Goal: Find specific page/section: Find specific page/section

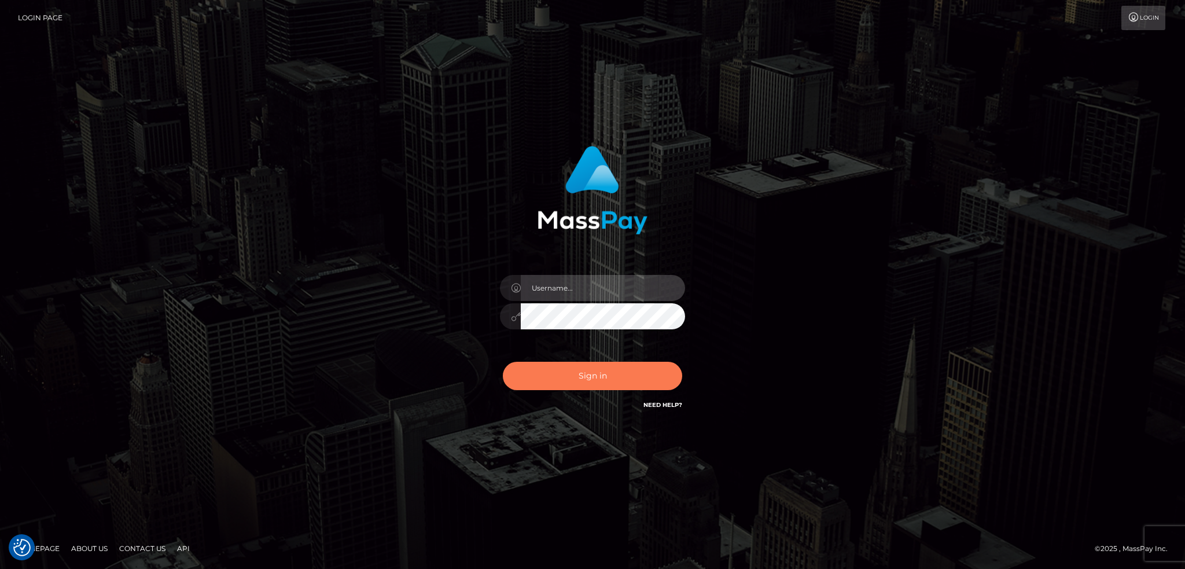
type input "alexstef"
click at [566, 379] on button "Sign in" at bounding box center [592, 376] width 179 height 28
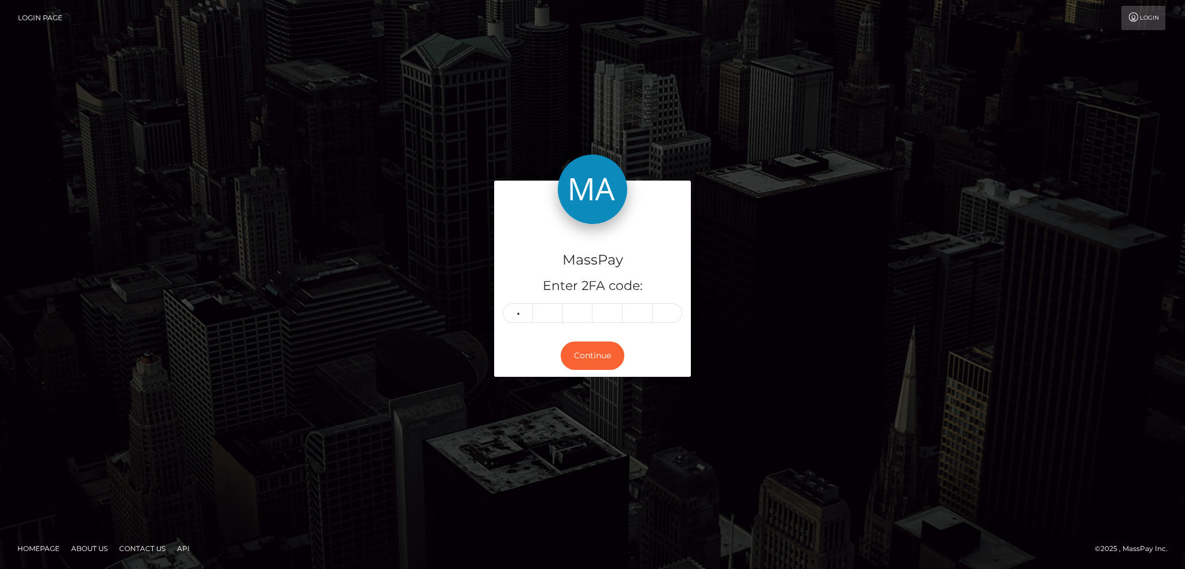
type input "8"
type input "6"
type input "4"
type input "3"
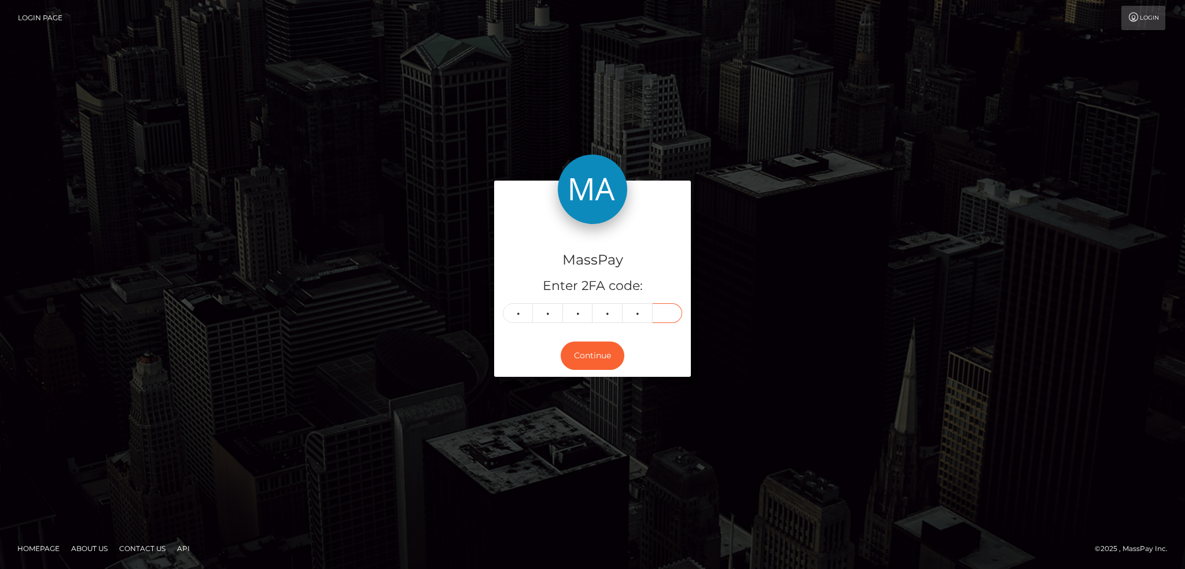
type input "8"
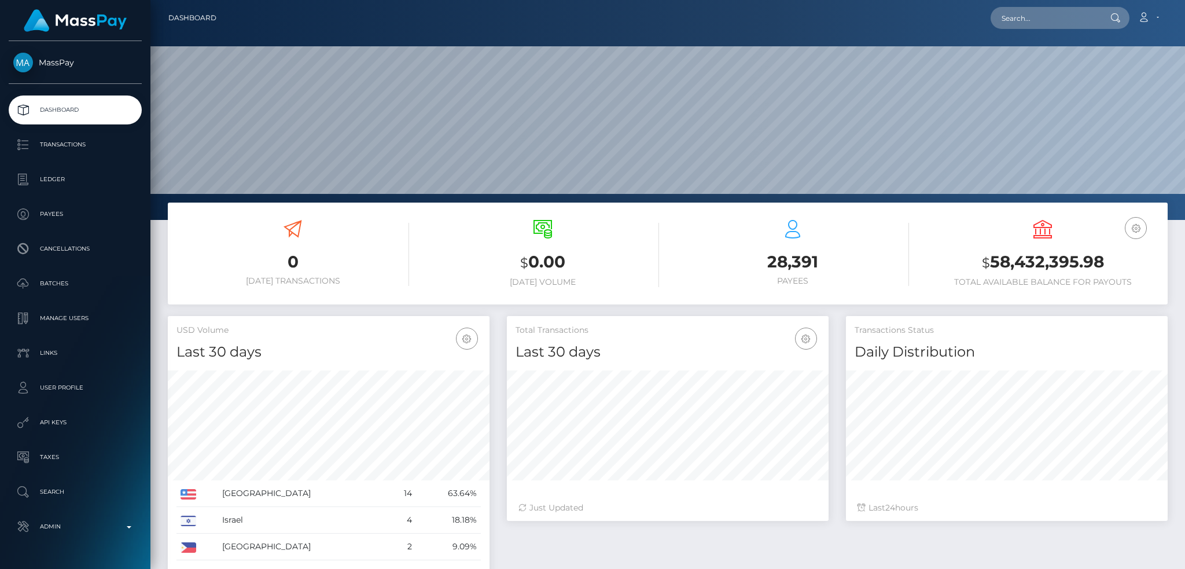
scroll to position [205, 321]
click at [1019, 19] on input "text" at bounding box center [1045, 18] width 109 height 22
paste input "6458069d0d6f1a931e087b95"
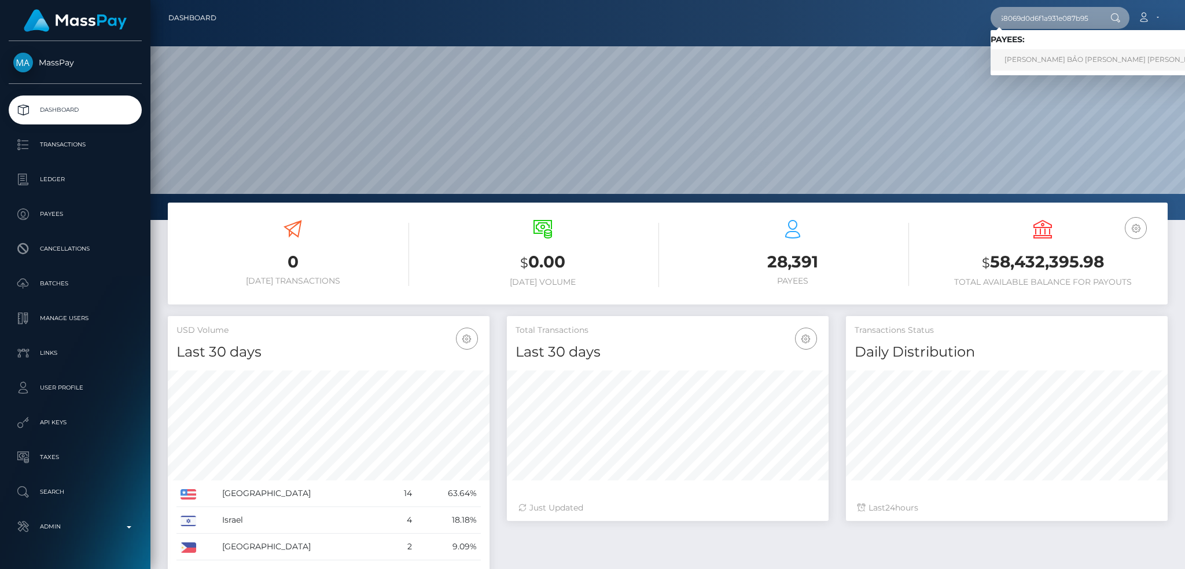
type input "6458069d0d6f1a931e087b95"
click at [1023, 65] on link "NGUYỄN MINH BẢO VI Nguyen Minh Bao" at bounding box center [1107, 59] width 232 height 21
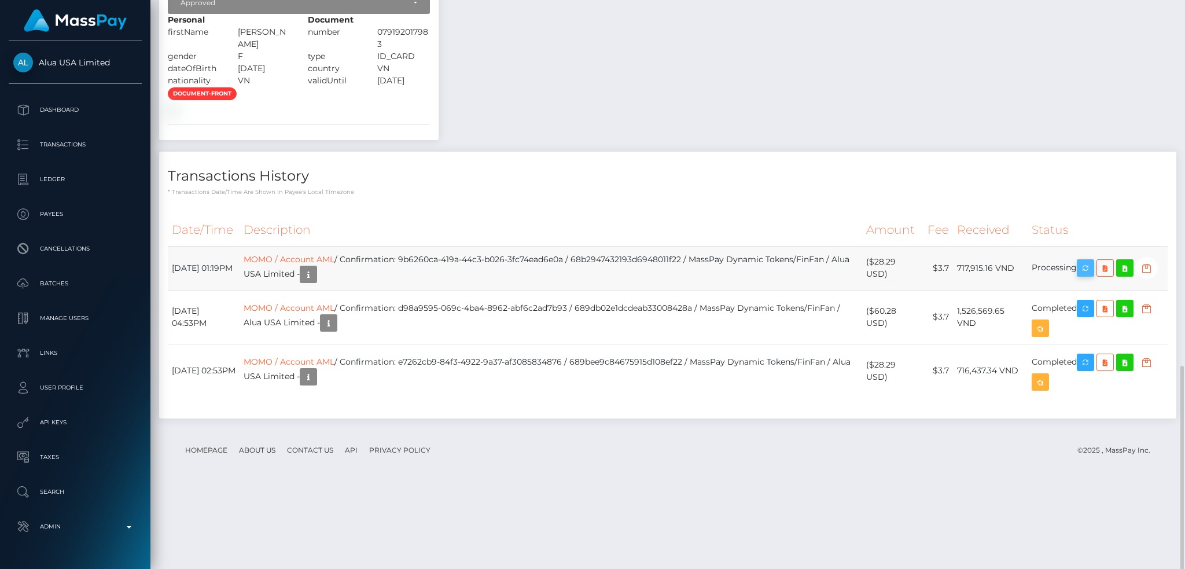
scroll to position [139, 321]
click at [1085, 275] on icon "button" at bounding box center [1086, 268] width 14 height 14
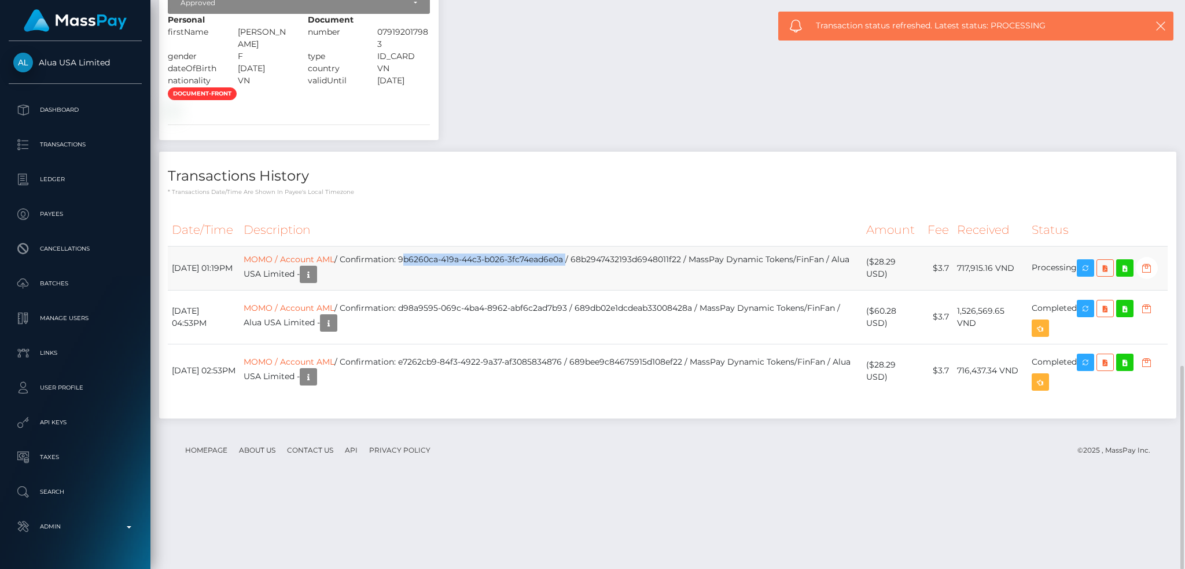
drag, startPoint x: 594, startPoint y: 340, endPoint x: 428, endPoint y: 343, distance: 166.1
click at [428, 290] on td "MOMO / Account AML / Confirmation: 9b6260ca-419a-44c3-b026-3fc74ead6e0a / 68b29…" at bounding box center [551, 268] width 622 height 44
copy td "9b6260ca-419a-44c3-b026-3fc74ead6e0a"
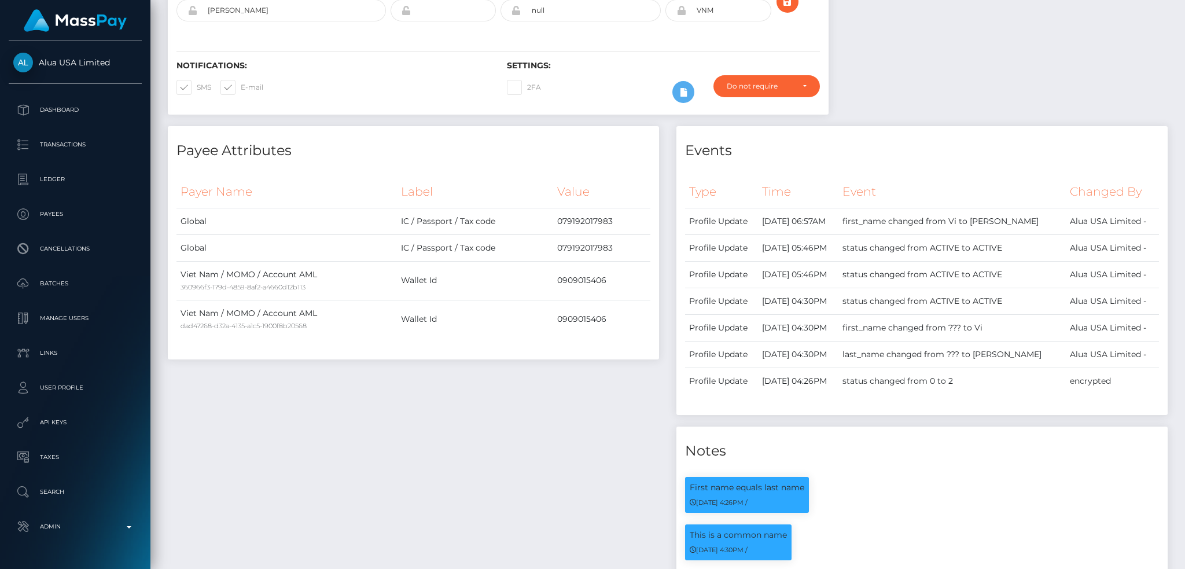
scroll to position [0, 0]
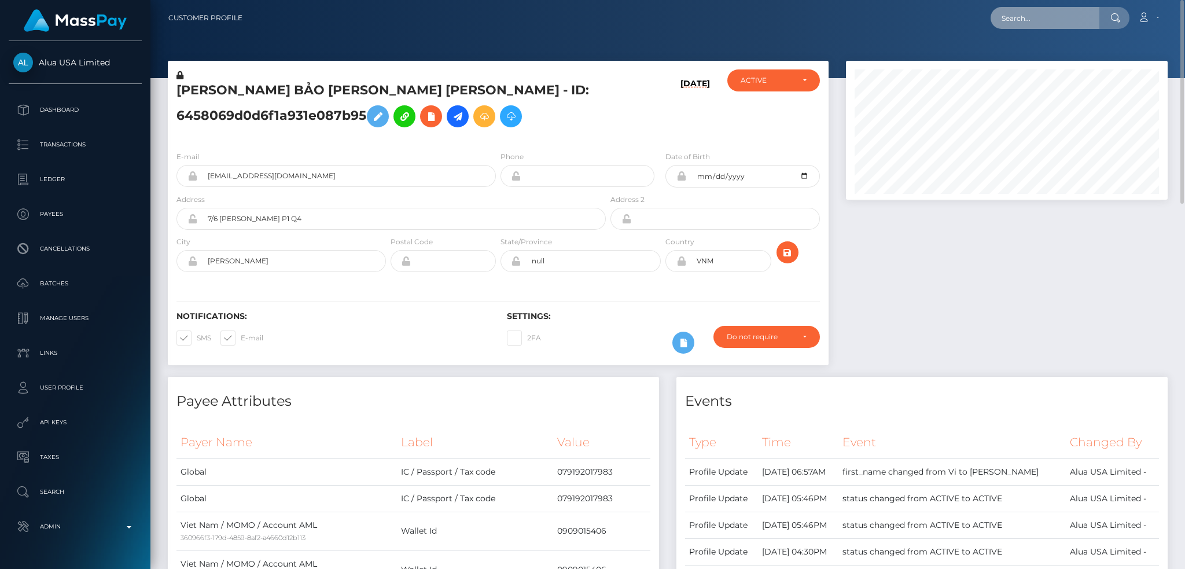
click at [1055, 20] on input "text" at bounding box center [1045, 18] width 109 height 22
paste input "68b001101d7fdf0d1508f420"
click at [1038, 12] on input "68b001101d7fdf0d1508f420" at bounding box center [1045, 18] width 109 height 22
paste input "7573403f5c6d032f80e2eb4"
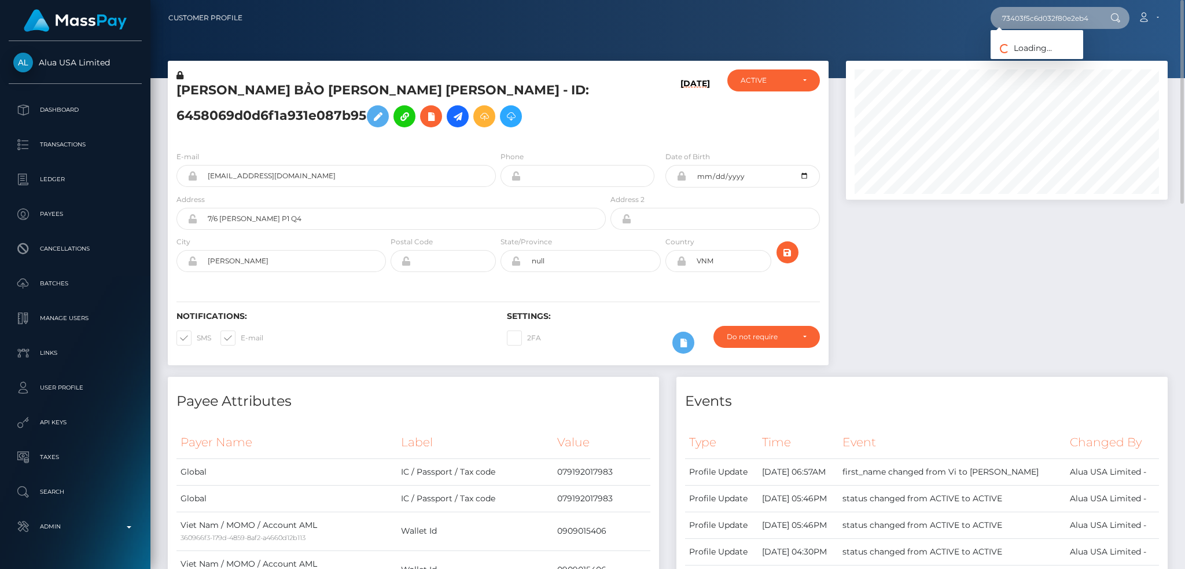
type input "67573403f5c6d032f80e2eb4"
click at [1024, 65] on link "Polina Akyeva" at bounding box center [1037, 59] width 93 height 21
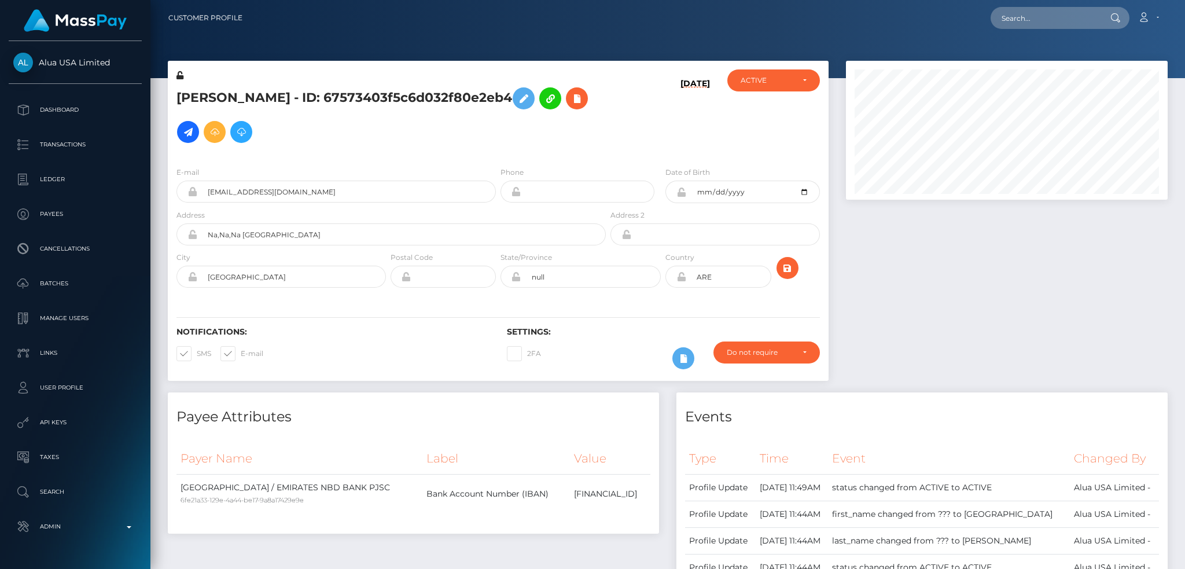
scroll to position [139, 321]
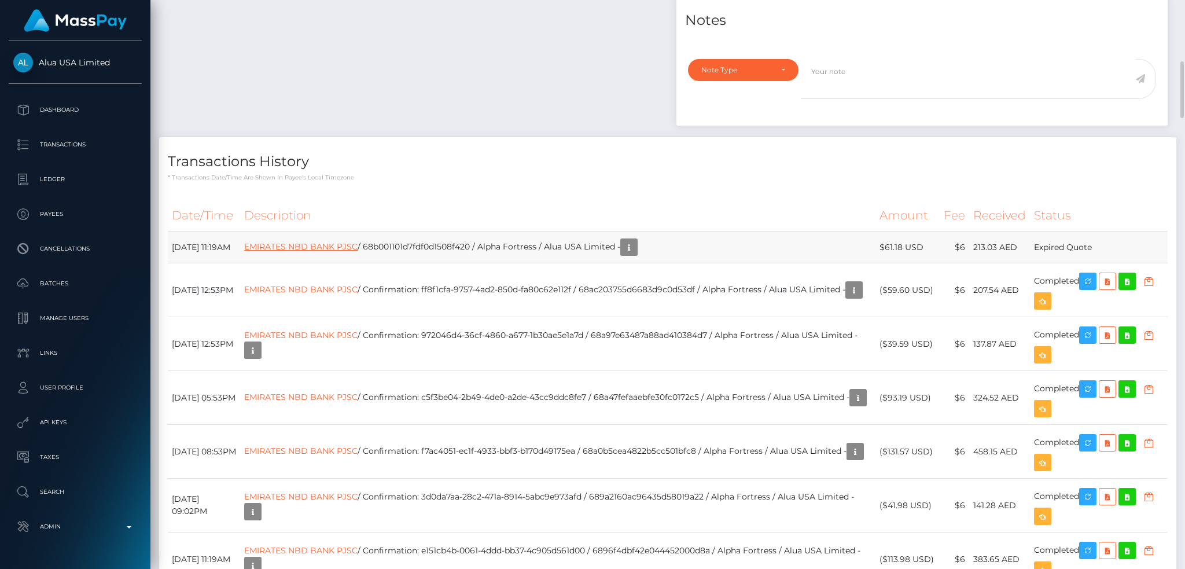
click at [358, 248] on link "EMIRATES NBD BANK PJSC" at bounding box center [300, 246] width 113 height 10
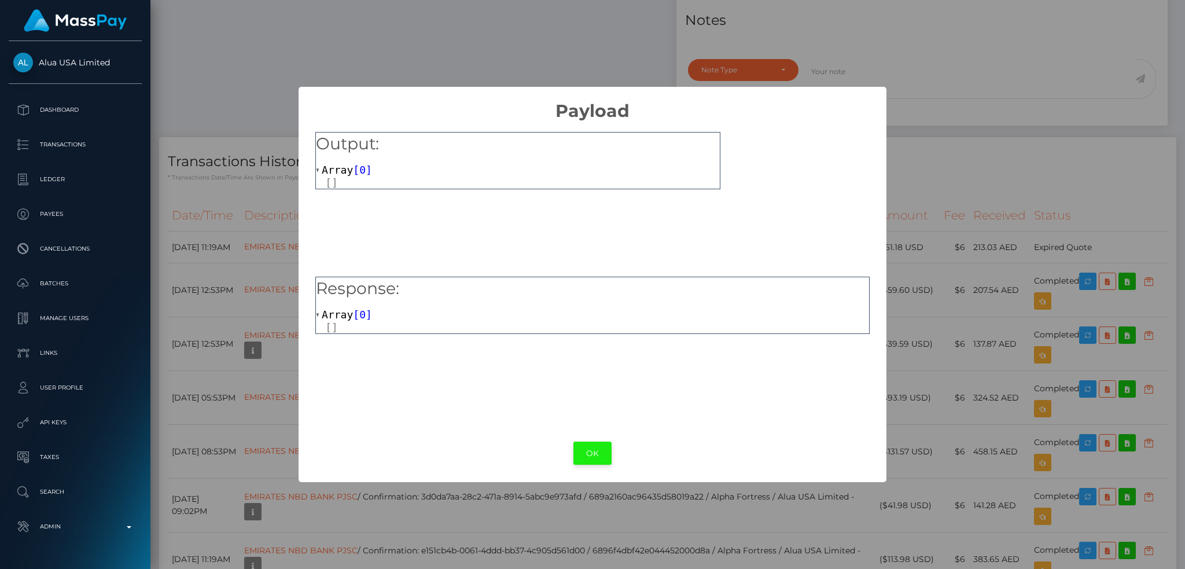
click at [592, 449] on button "OK" at bounding box center [593, 454] width 38 height 24
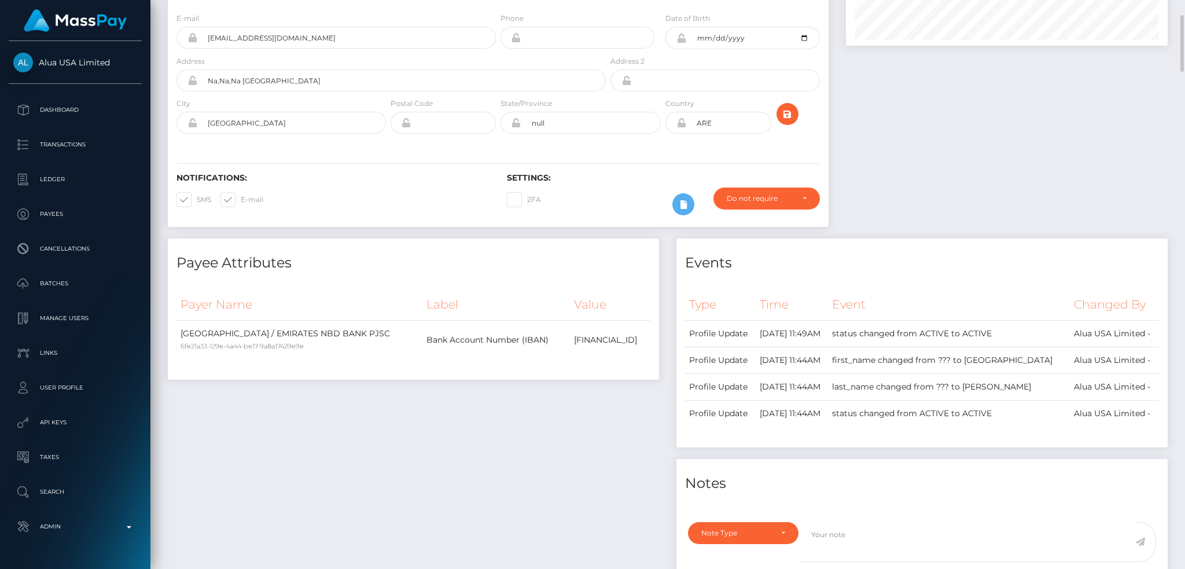
scroll to position [0, 0]
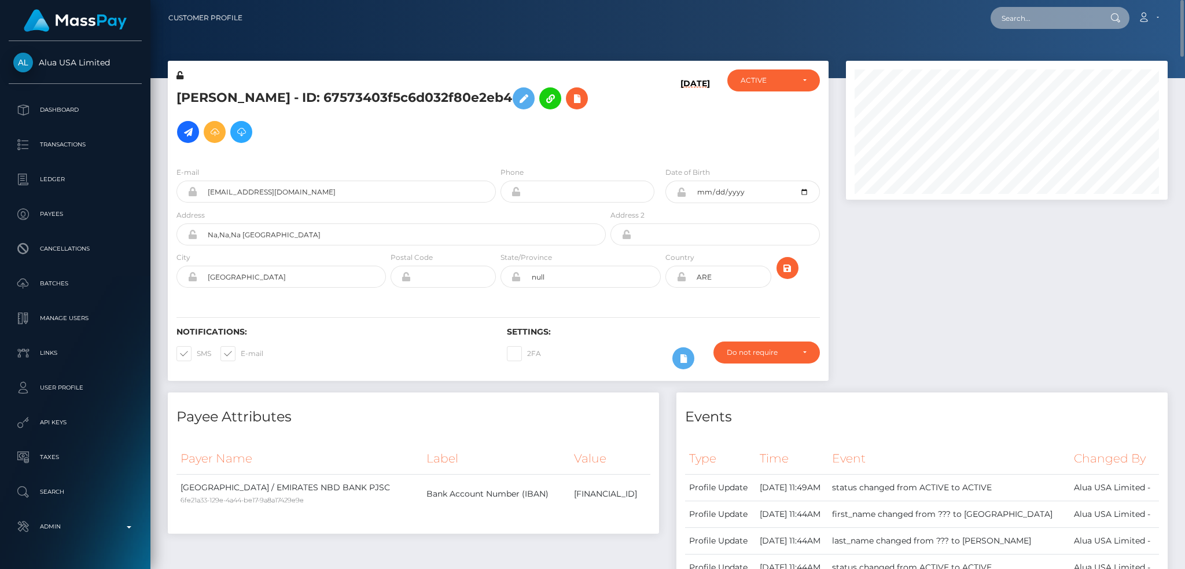
click at [1033, 17] on input "text" at bounding box center [1045, 18] width 109 height 22
paste input "68a93cf604e2617b6f0dc9fc"
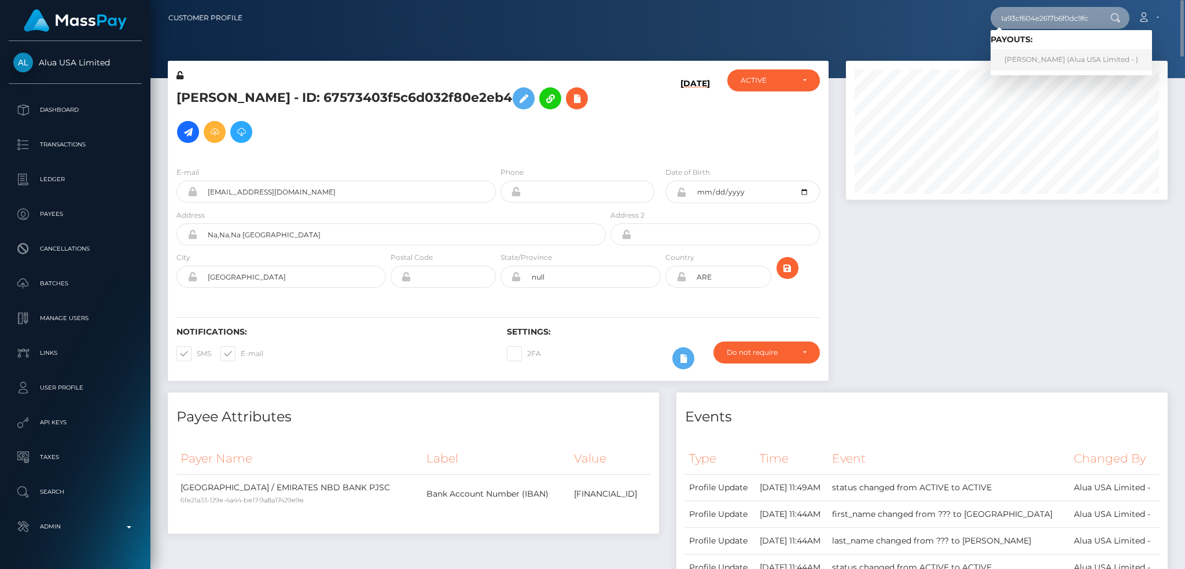
type input "68a93cf604e2617b6f0dc9fc"
click at [1019, 56] on link "Như Vũ (Alua USA Limited - )" at bounding box center [1071, 59] width 161 height 21
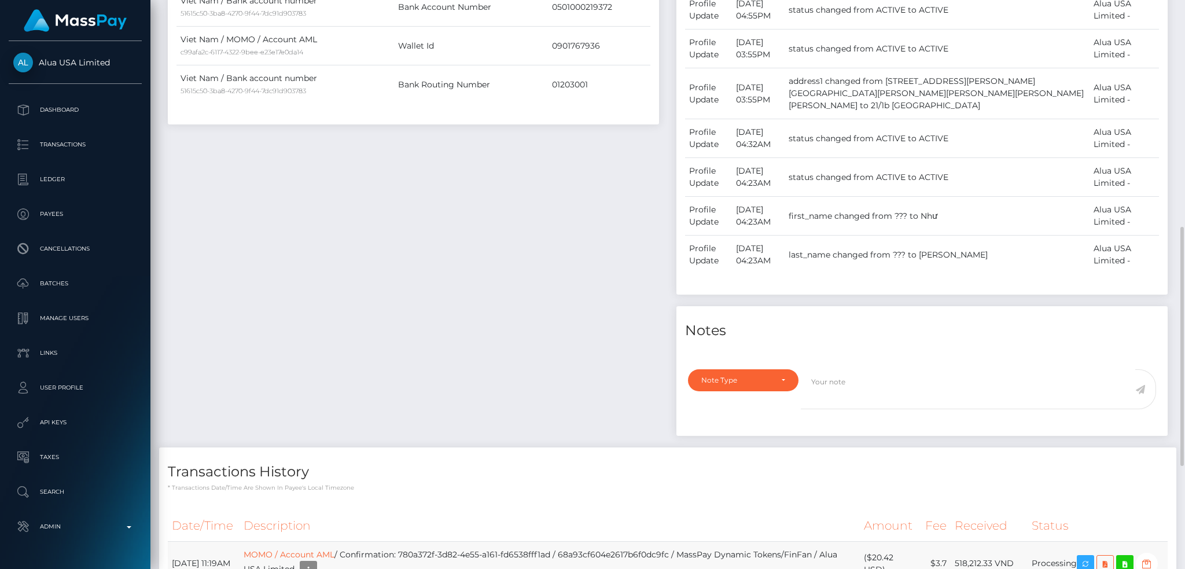
scroll to position [786, 0]
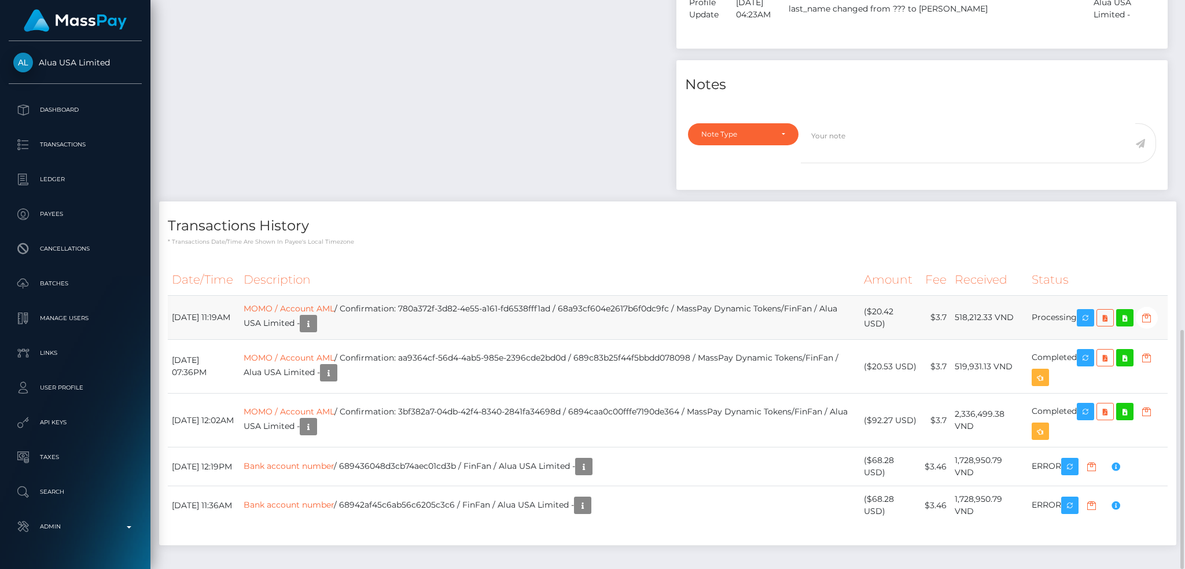
click at [553, 296] on td "MOMO / Account AML / Confirmation: 780a372f-3d82-4e55-a161-fd6538fff1ad / 68a93…" at bounding box center [550, 318] width 620 height 44
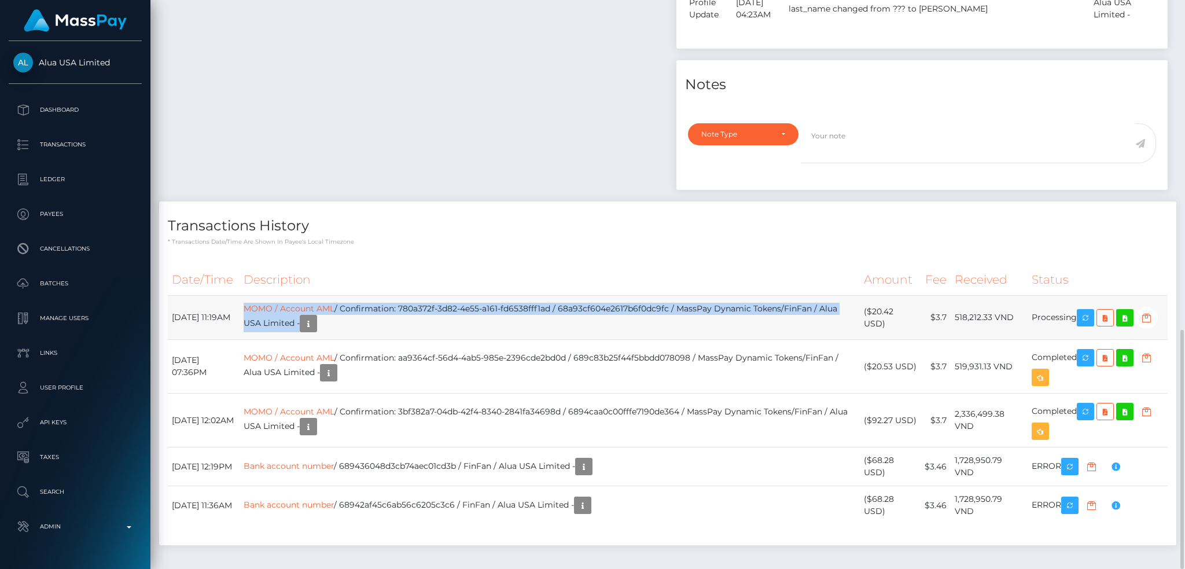
click at [553, 296] on td "MOMO / Account AML / Confirmation: 780a372f-3d82-4e55-a161-fd6538fff1ad / 68a93…" at bounding box center [550, 318] width 620 height 44
copy tr "MOMO / Account AML / Confirmation: 780a372f-3d82-4e55-a161-fd6538fff1ad / 68a93…"
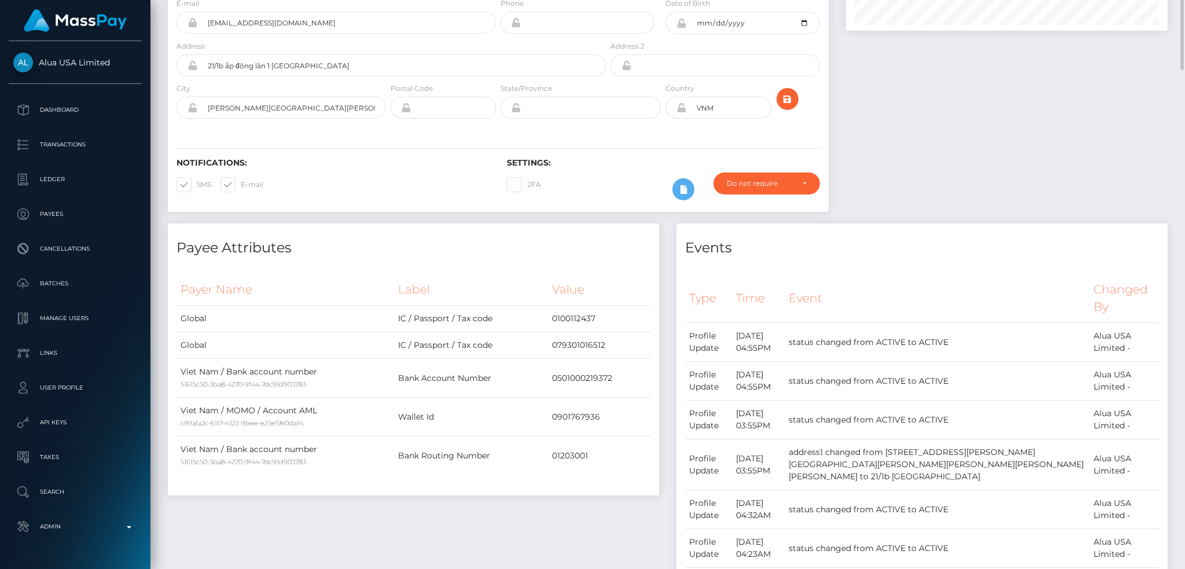
scroll to position [0, 0]
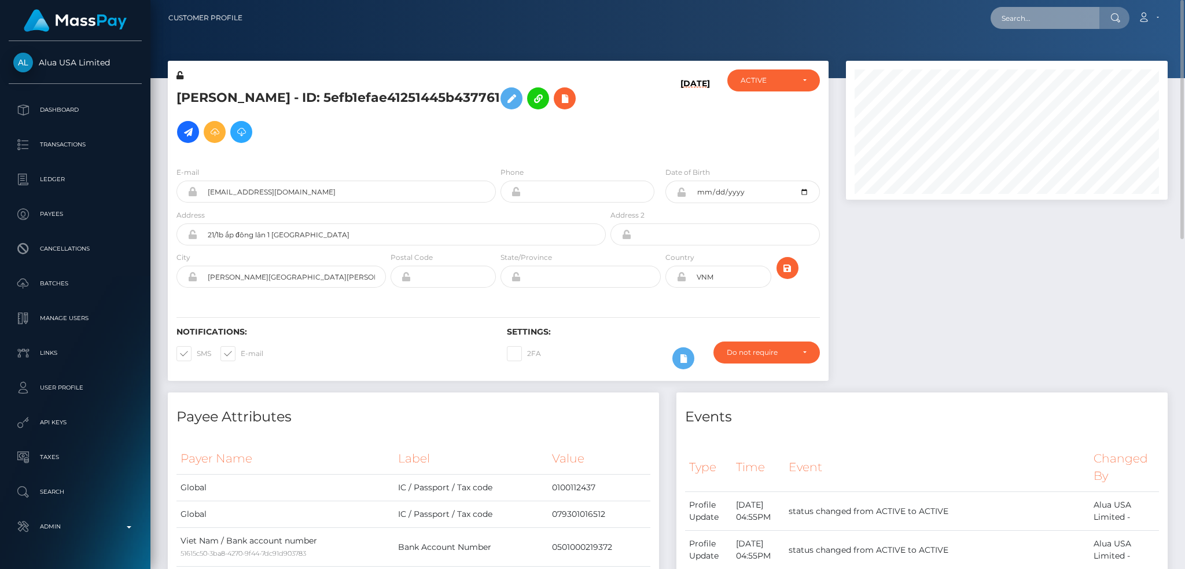
click at [1010, 22] on input "text" at bounding box center [1045, 18] width 109 height 22
paste input "60d8d36a-d9d1-4f3c-9b42-345126c4888a"
type input "60d8d36a-d9d1-4f3c-9b42-345126c4888a"
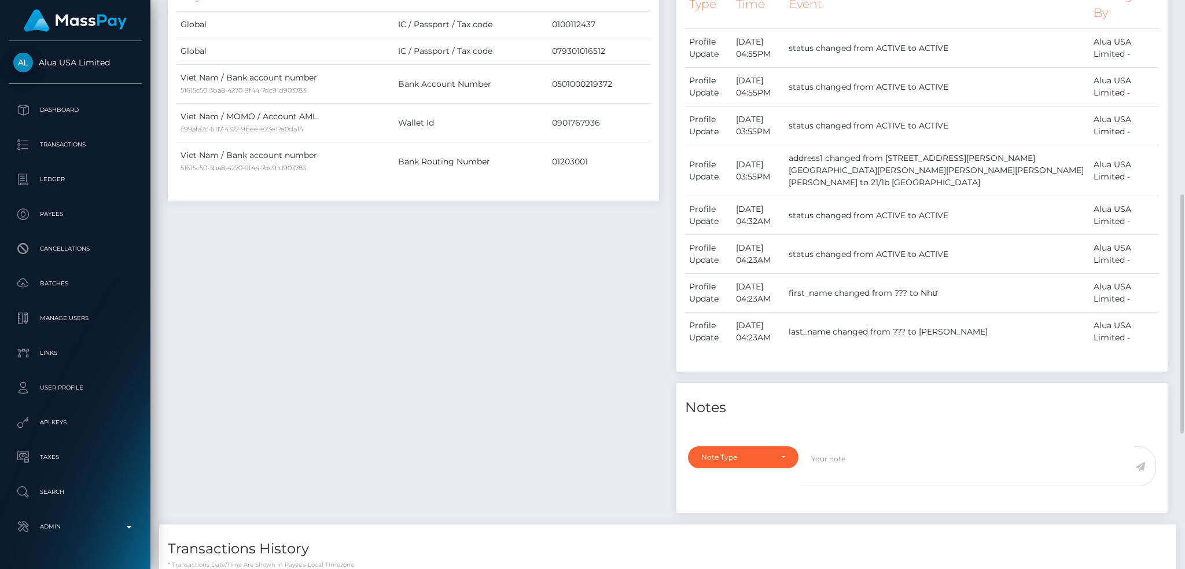
scroll to position [0, 0]
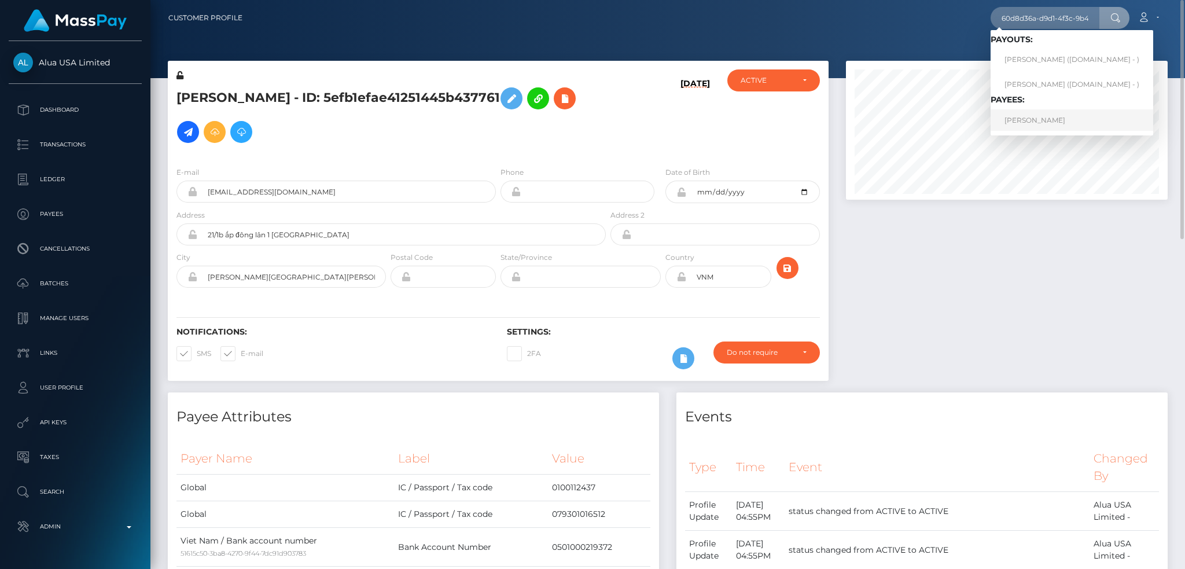
click at [1066, 117] on link "EMMANUEL EFFIONG" at bounding box center [1072, 119] width 163 height 21
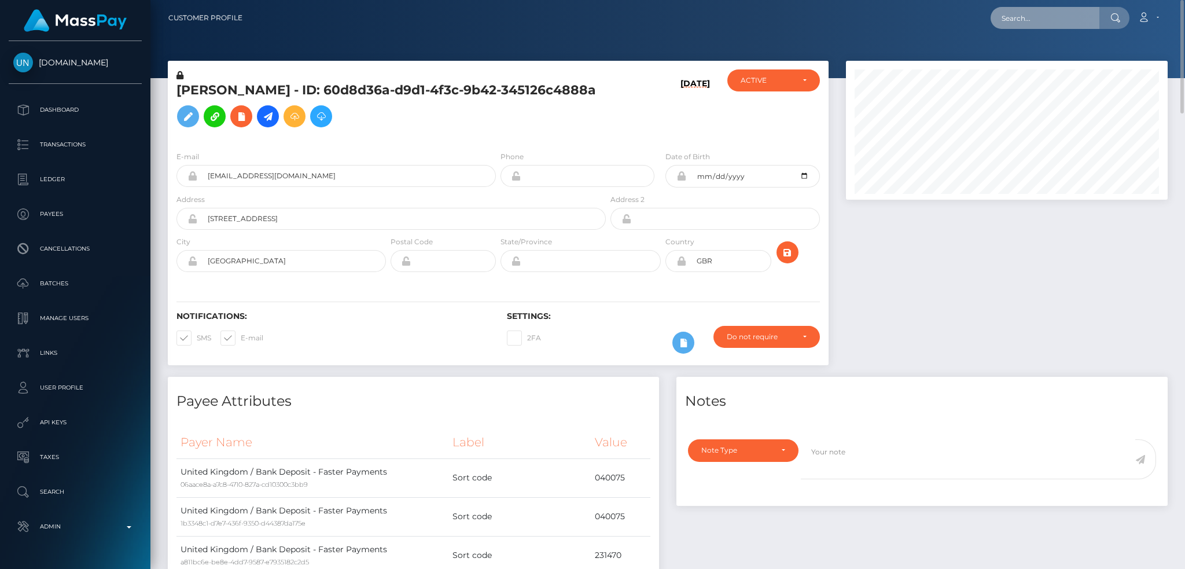
click at [1061, 19] on input "text" at bounding box center [1045, 18] width 109 height 22
paste input "[EMAIL_ADDRESS][DOMAIN_NAME]"
type input "[EMAIL_ADDRESS][DOMAIN_NAME]"
click at [1052, 58] on link "PolinaLoginova" at bounding box center [1037, 59] width 93 height 21
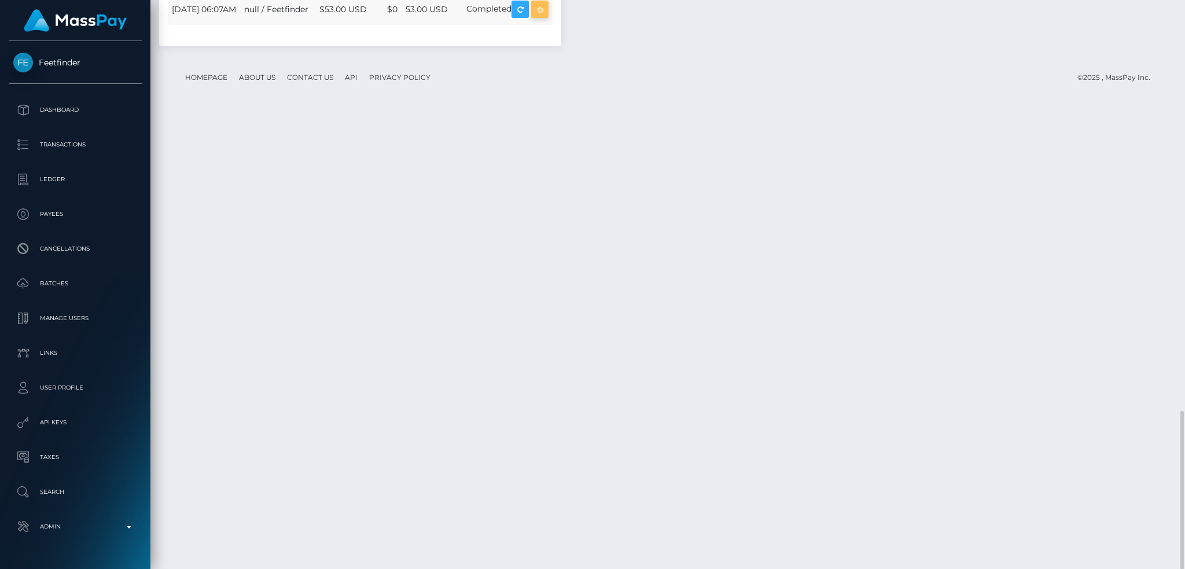
scroll to position [139, 321]
click at [547, 17] on icon "button" at bounding box center [540, 9] width 14 height 14
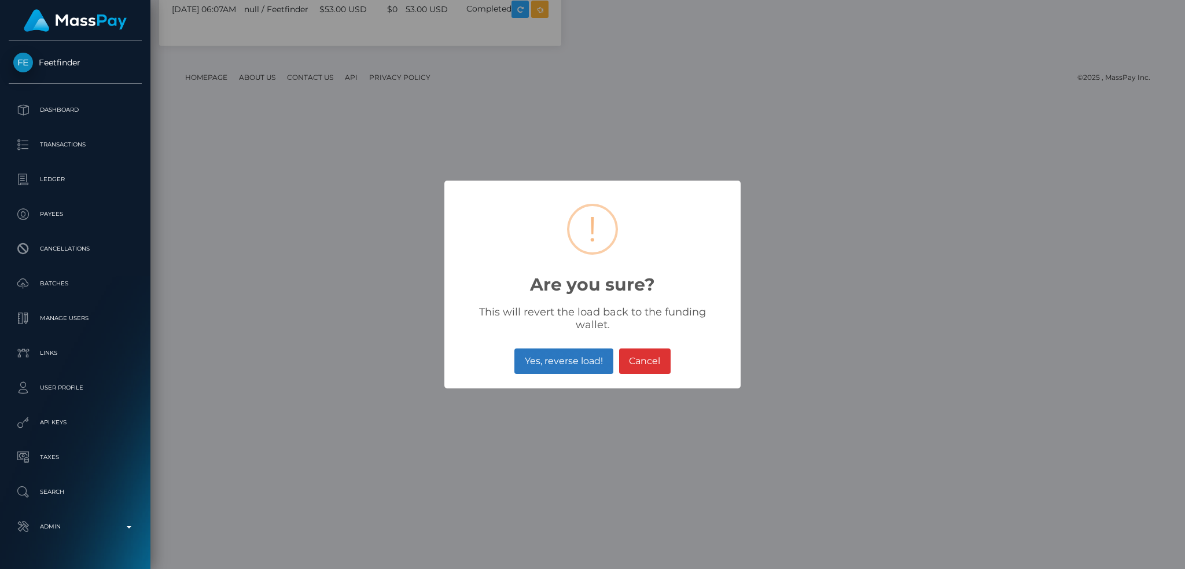
click at [565, 350] on button "Yes, reverse load!" at bounding box center [564, 360] width 98 height 25
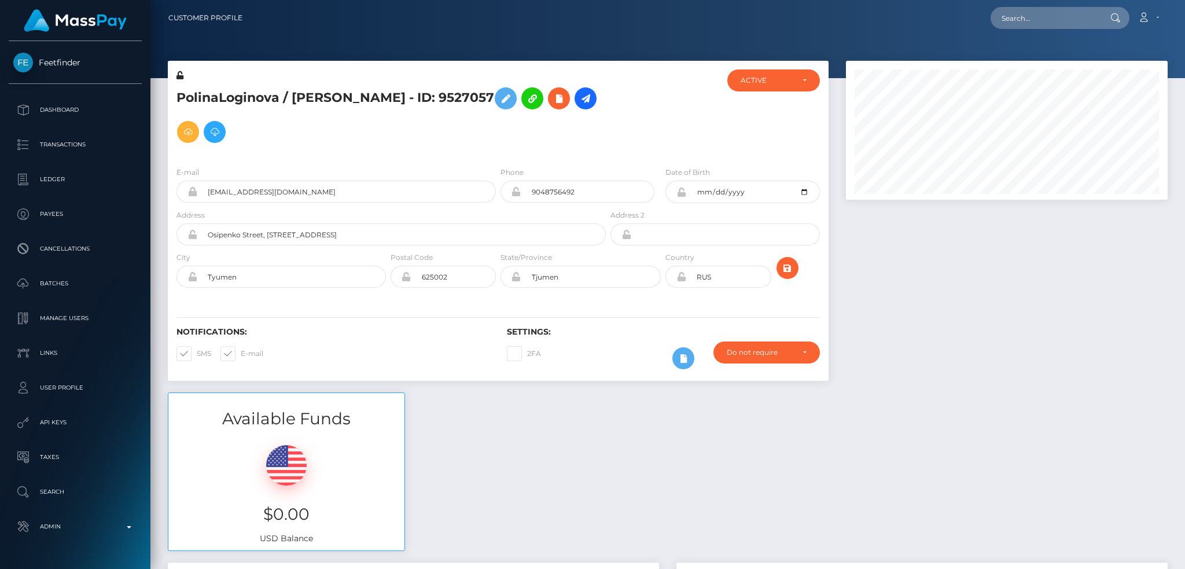
scroll to position [139, 321]
click at [1044, 14] on input "text" at bounding box center [1045, 18] width 109 height 22
paste input "poact_1fjzDnZkaBlE"
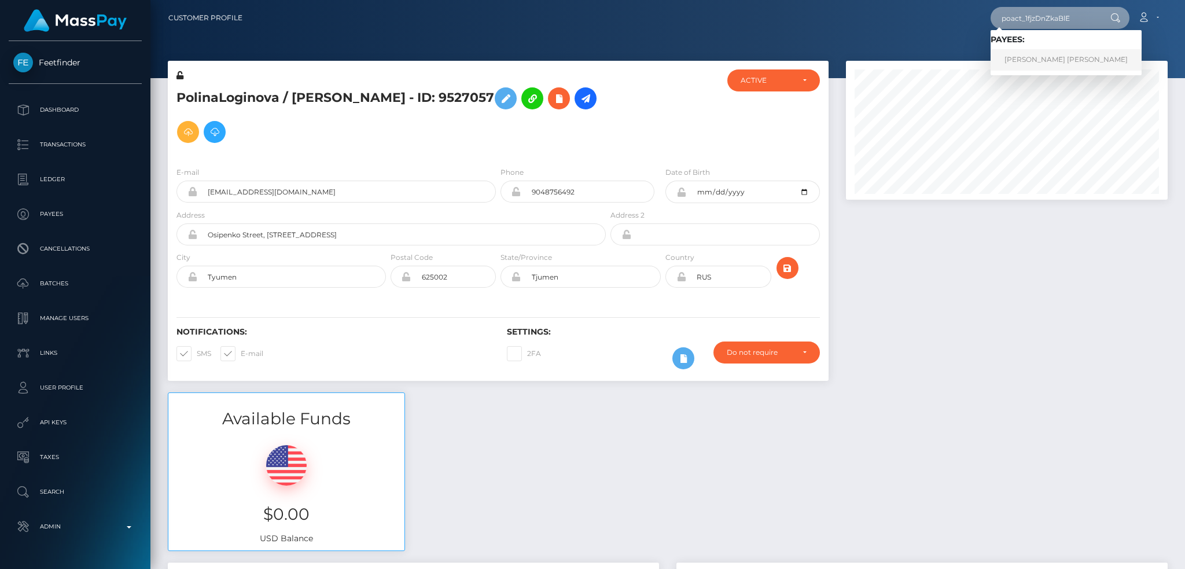
type input "poact_1fjzDnZkaBlE"
click at [1013, 56] on link "RYAN ROBERT CLOGG" at bounding box center [1066, 59] width 151 height 21
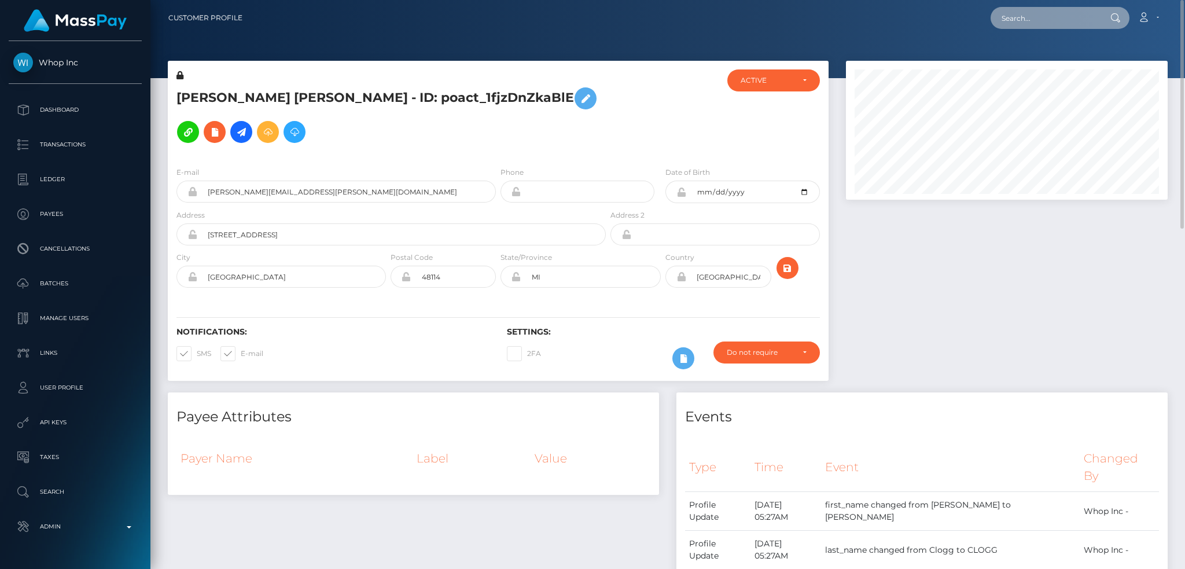
click at [1019, 13] on input "text" at bounding box center [1045, 18] width 109 height 22
paste input "pout_5TbU4qlm5w2VX"
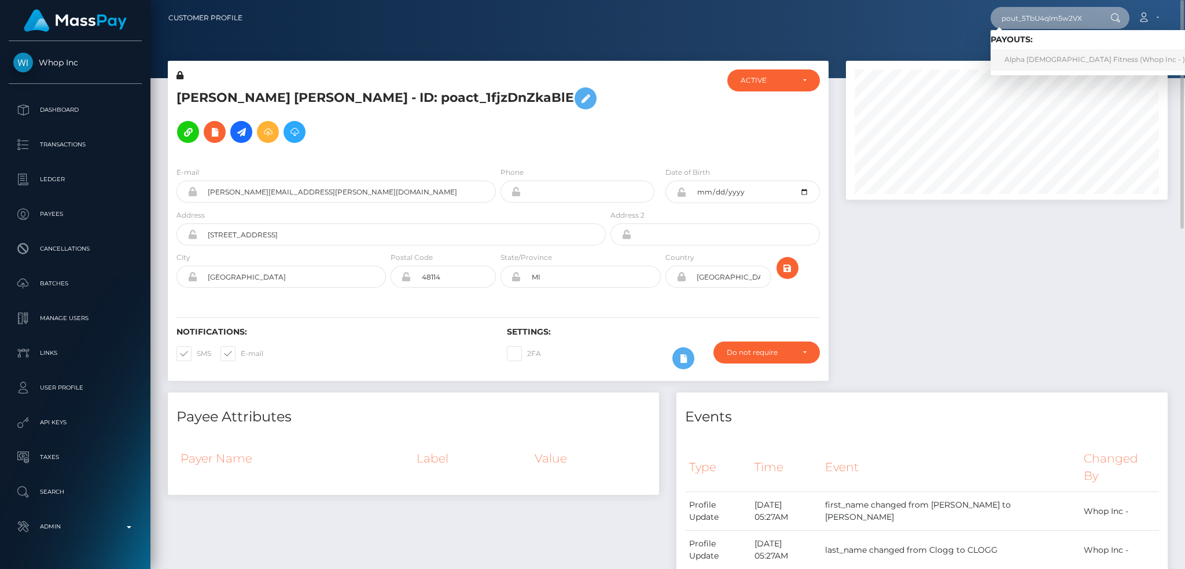
type input "pout_5TbU4qlm5w2VX"
click at [1042, 59] on link "Alpha Female Fitness (Whop Inc - )" at bounding box center [1095, 59] width 208 height 21
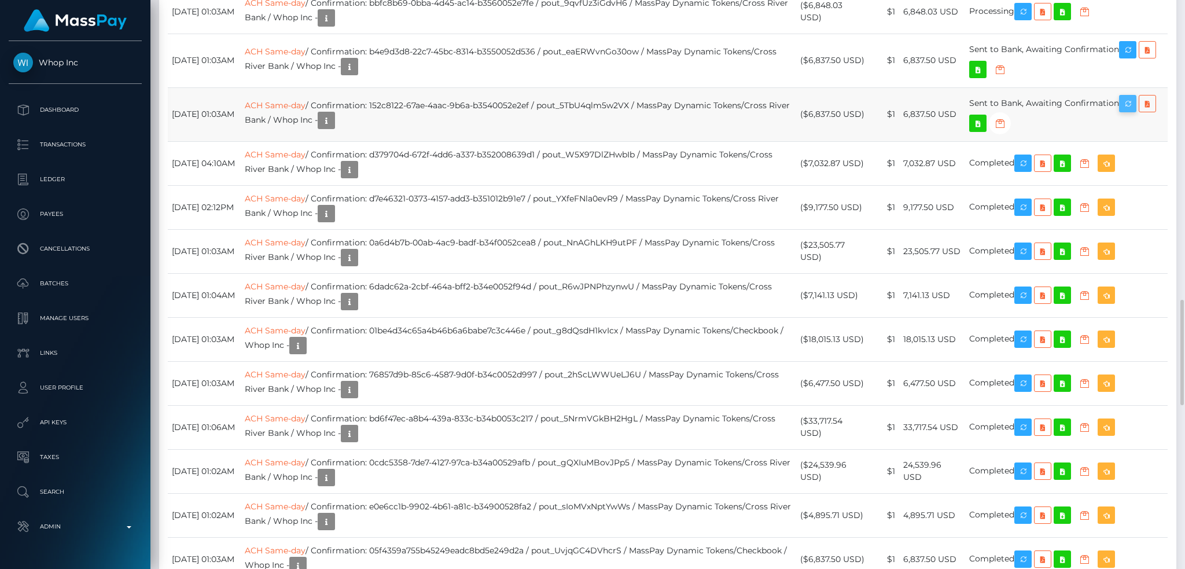
scroll to position [139, 321]
click at [1135, 111] on icon "button" at bounding box center [1128, 104] width 14 height 14
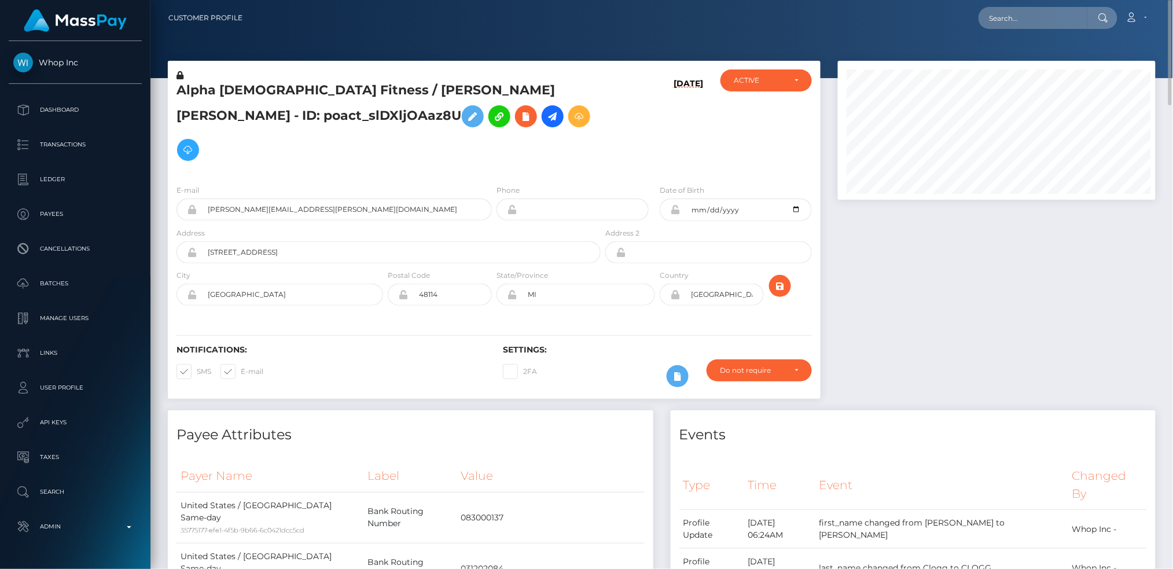
scroll to position [139, 318]
drag, startPoint x: 1002, startPoint y: 20, endPoint x: 993, endPoint y: 21, distance: 9.3
click at [1002, 20] on input "text" at bounding box center [1033, 18] width 109 height 22
paste input "ryan.clogg@gmail.com"
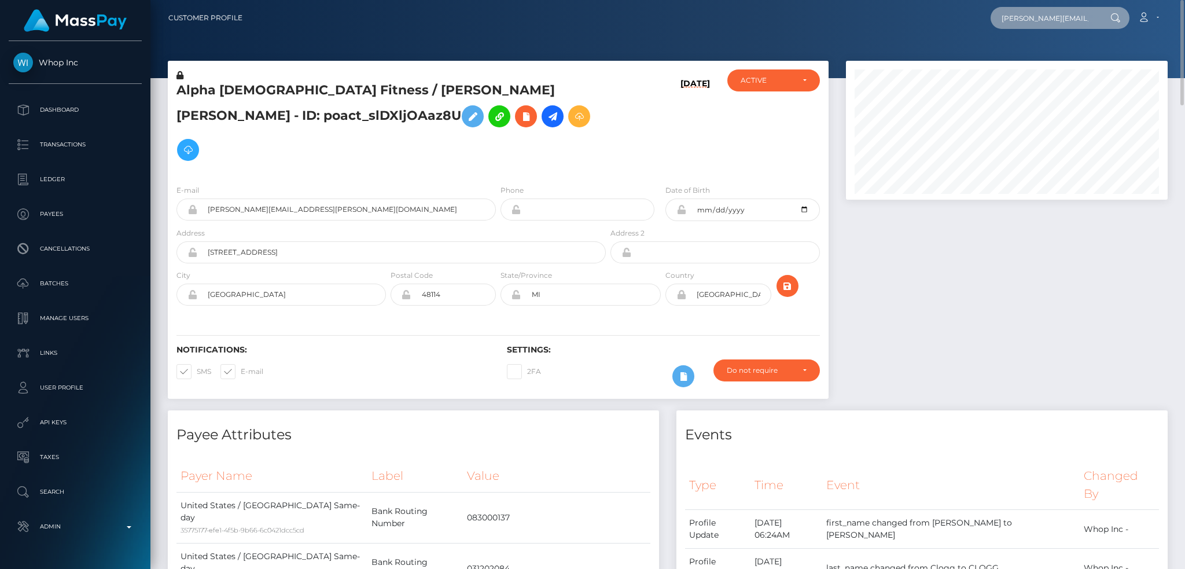
scroll to position [139, 321]
type input "ryan.clogg@gmail.com"
click at [353, 199] on input "ryan.clogg+d9a8a3d539@gmail.com" at bounding box center [346, 210] width 299 height 22
click at [1017, 19] on input "ryan.clogg@gmail.com" at bounding box center [1045, 18] width 109 height 22
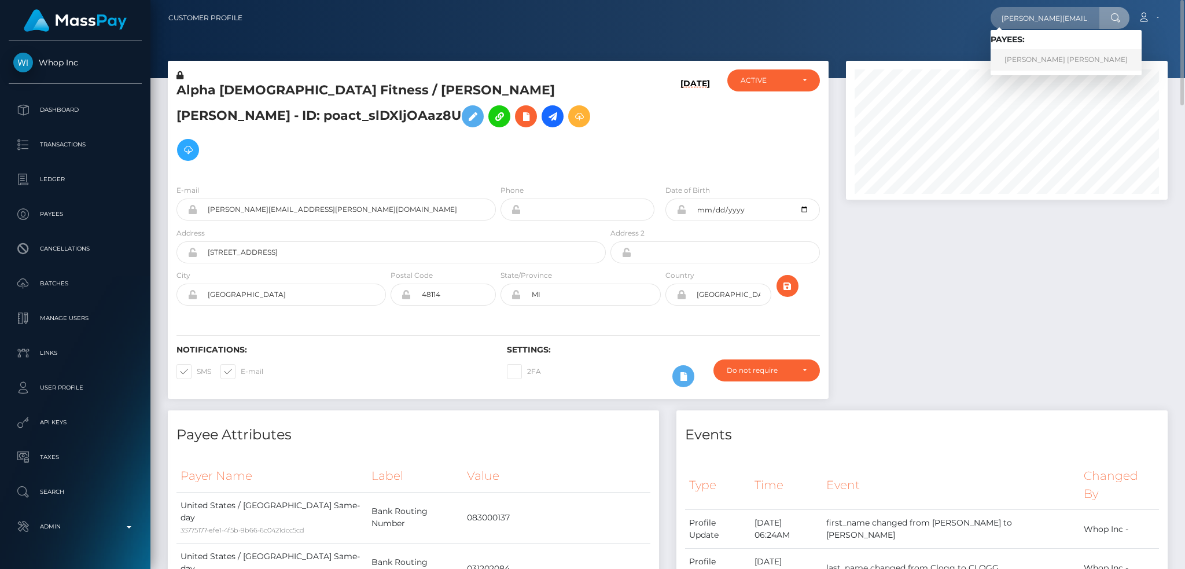
click at [1033, 58] on link "RYAN ROBERT CLOGG" at bounding box center [1066, 59] width 151 height 21
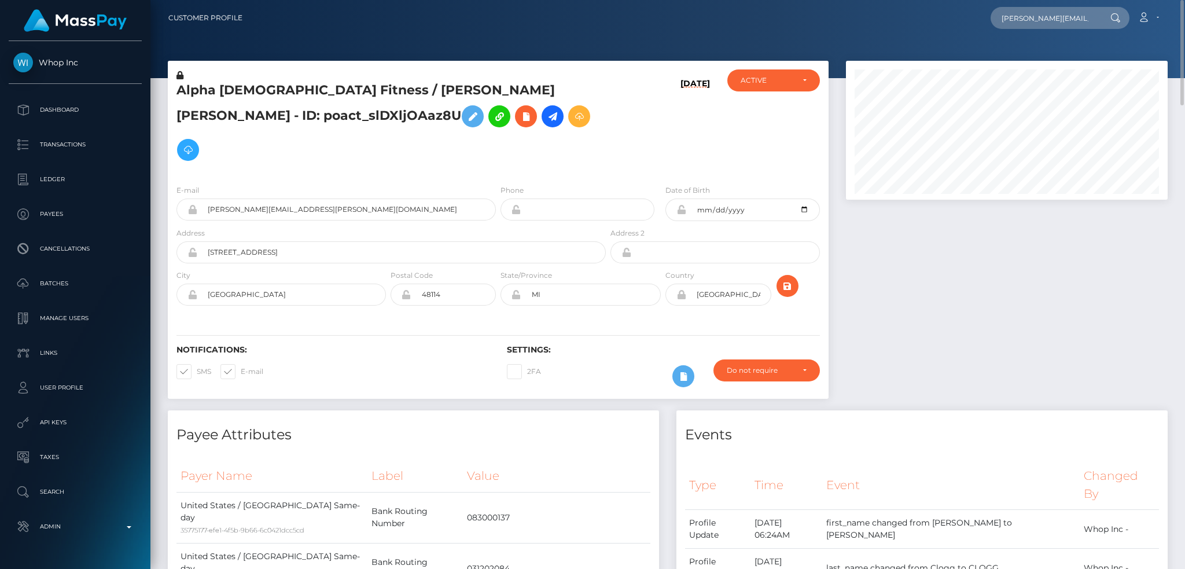
click at [254, 85] on h5 "Alpha Female Fitness / RYAN ROBERT CLOGG - ID: poact_slDXljOAaz8U" at bounding box center [388, 124] width 423 height 85
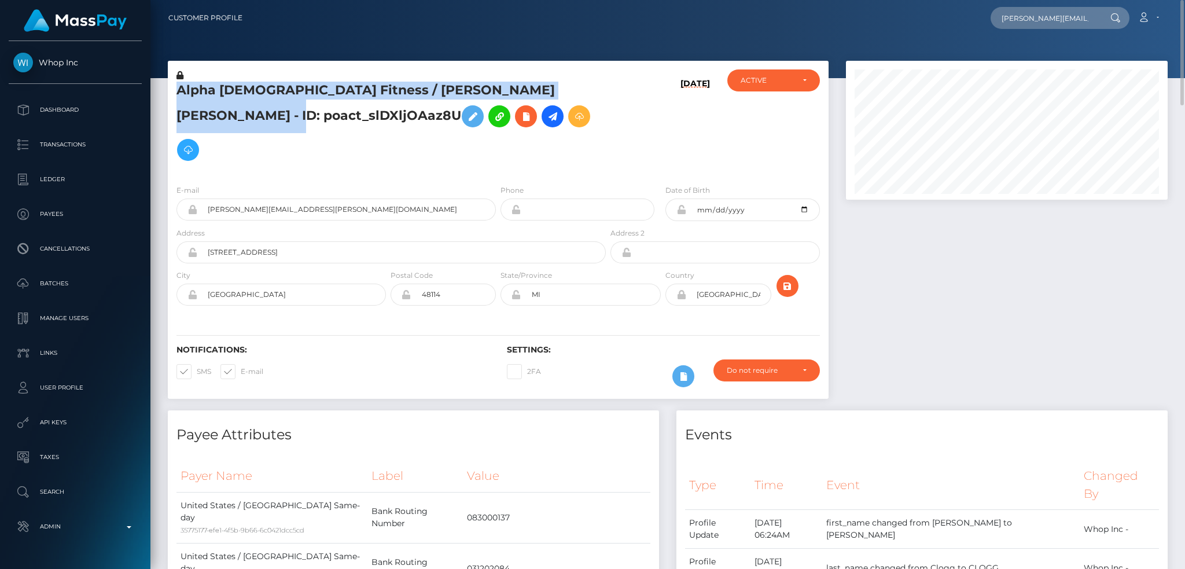
click at [254, 85] on h5 "Alpha Female Fitness / RYAN ROBERT CLOGG - ID: poact_slDXljOAaz8U" at bounding box center [388, 124] width 423 height 85
copy h5 "Alpha Female Fitness / RYAN ROBERT CLOGG - ID: poact_slDXljOAaz8U"
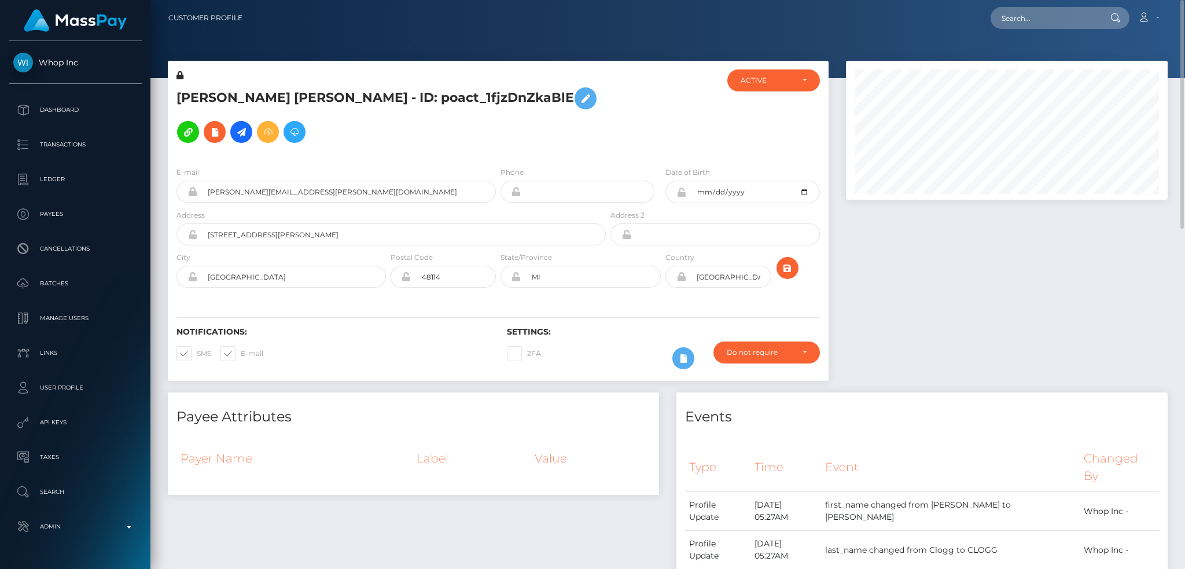
click at [311, 94] on h5 "RYAN ROBERT CLOGG - ID: poact_1fjzDnZkaBlE" at bounding box center [388, 115] width 423 height 67
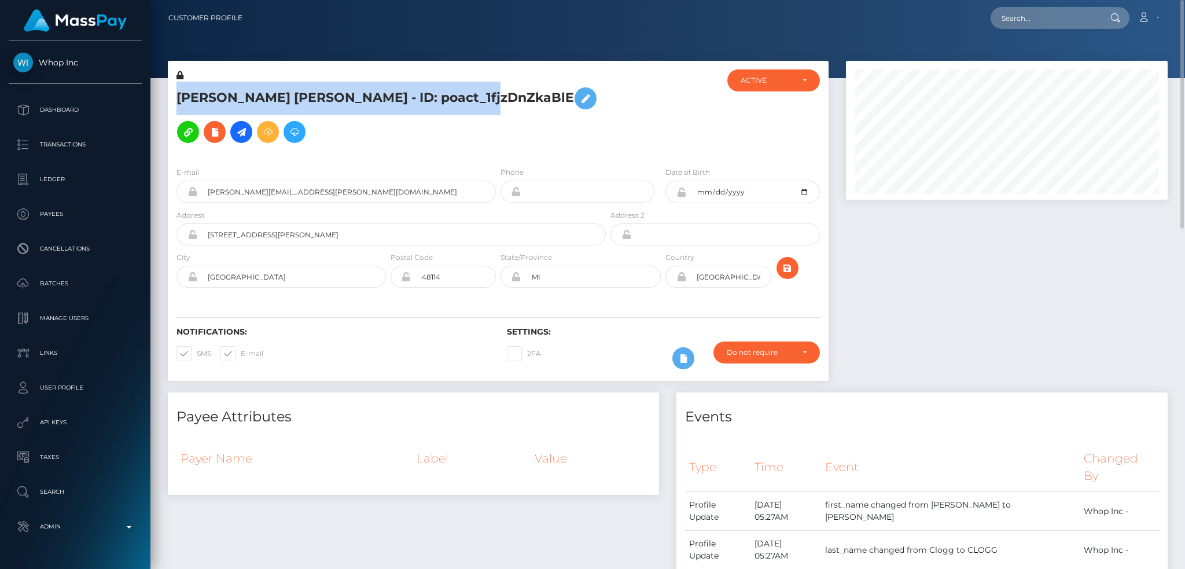
click at [311, 94] on h5 "RYAN ROBERT CLOGG - ID: poact_1fjzDnZkaBlE" at bounding box center [388, 115] width 423 height 67
copy h5 "RYAN ROBERT CLOGG - ID: poact_1fjzDnZkaBlE"
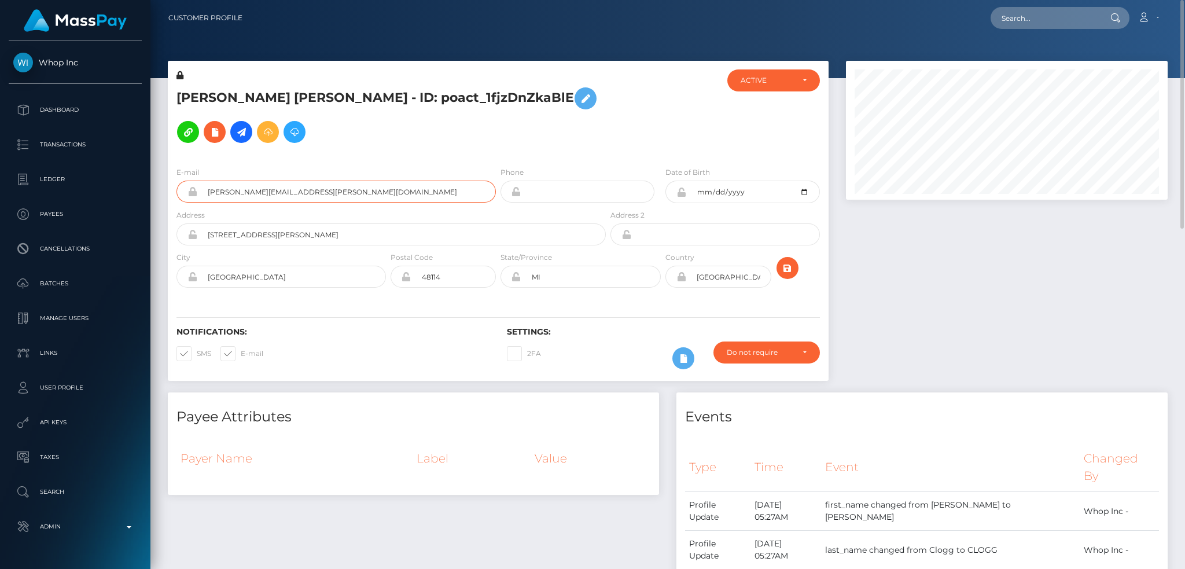
click at [355, 191] on input "ryan.clogg@gmail.com" at bounding box center [346, 192] width 299 height 22
drag, startPoint x: 1028, startPoint y: 23, endPoint x: 1008, endPoint y: 28, distance: 21.5
click at [1028, 23] on input "text" at bounding box center [1045, 18] width 109 height 22
paste input "aede1b92d4af4772b9a6fa30d9f99748"
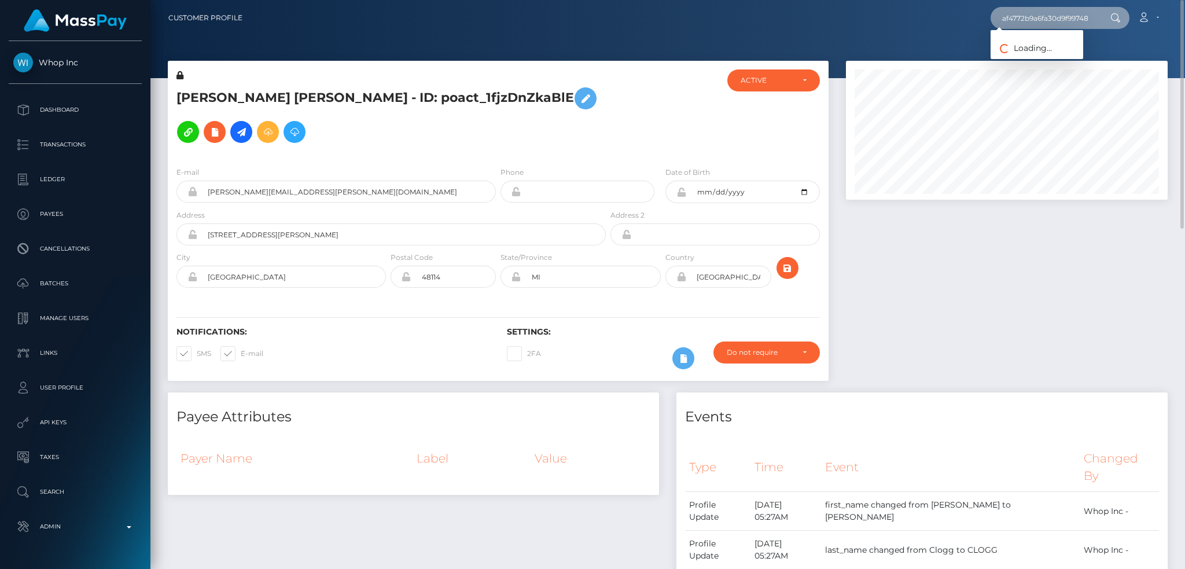
type input "aede1b92d4af4772b9a6fa30d9f99748"
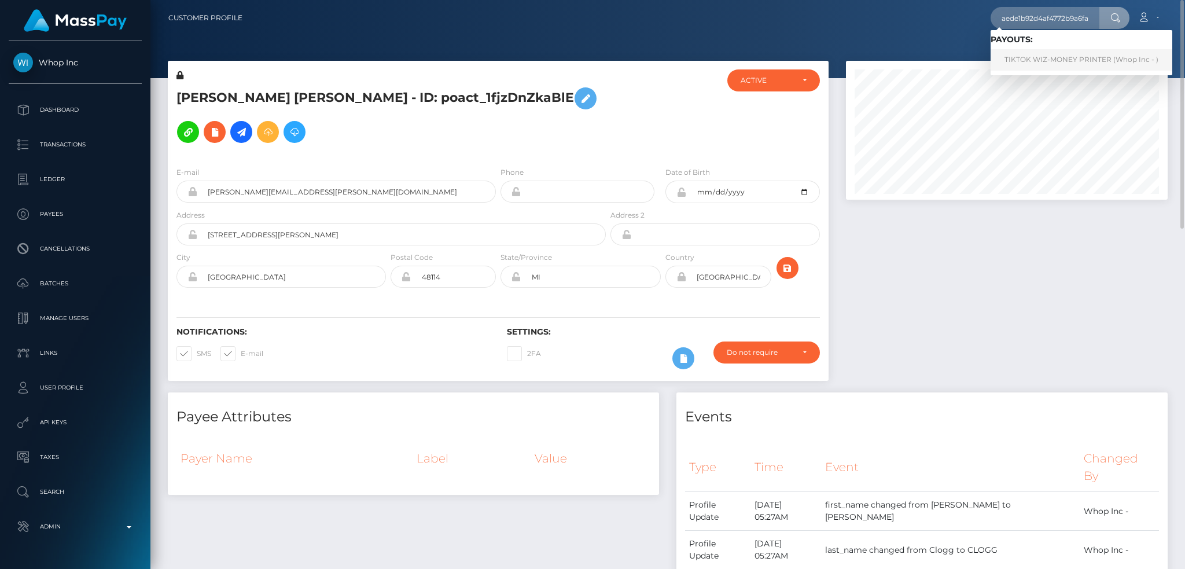
click at [1066, 68] on link "‍️TIKTOK WIZ-MONEY PRINTER (Whop Inc - )" at bounding box center [1082, 59] width 182 height 21
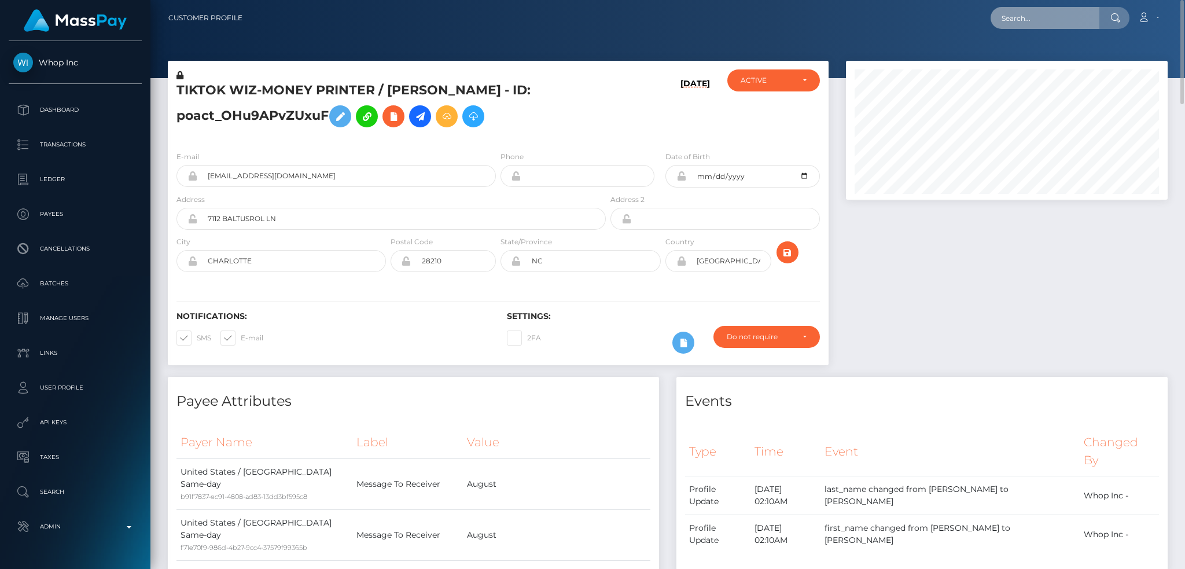
click at [1031, 19] on input "text" at bounding box center [1045, 18] width 109 height 22
paste input "MSP7e62226822051a5"
type input "MSP7e62226822051a5"
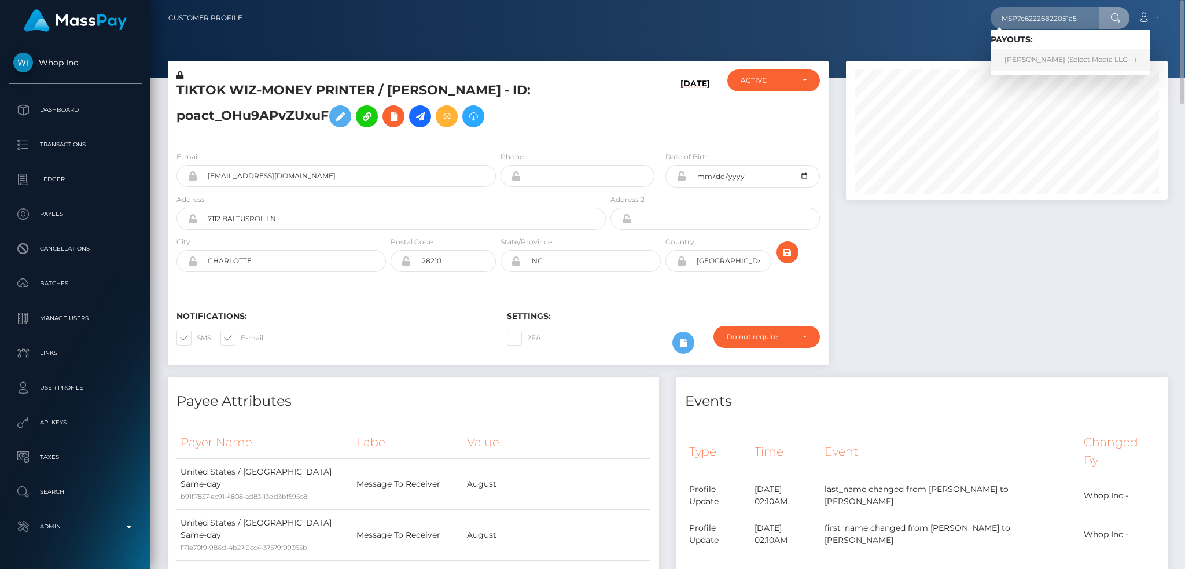
click at [1047, 67] on link "Justinne Benedict Talag (Select Media LLC - )" at bounding box center [1071, 59] width 160 height 21
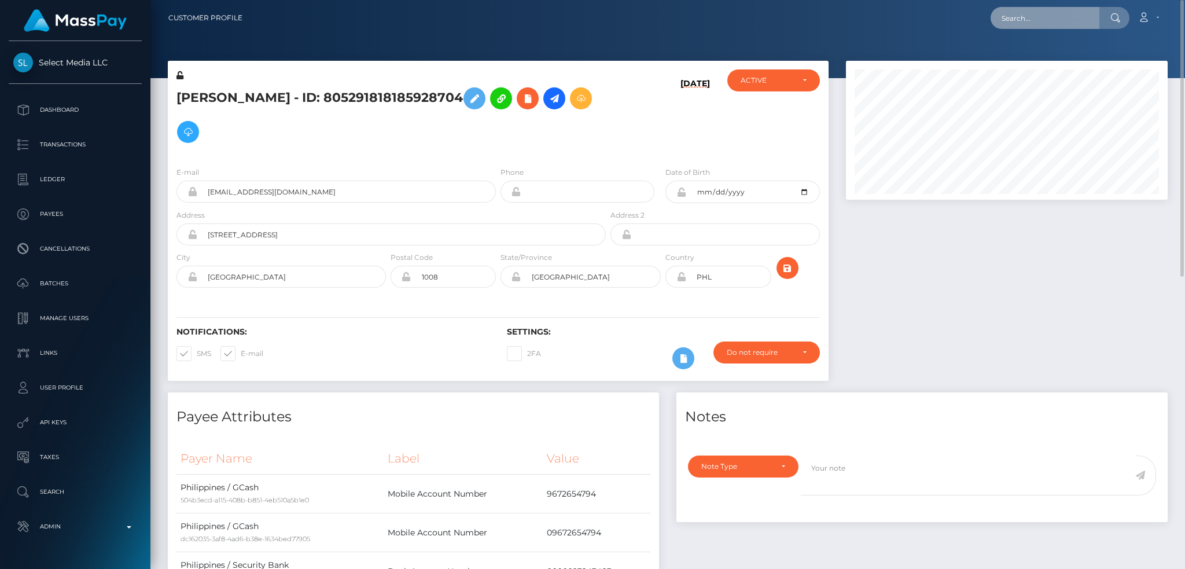
click at [1050, 17] on input "text" at bounding box center [1045, 18] width 109 height 22
paste input "Yxt4BnmcQIGoC64ZfyS7LA"
type input "Yxt4BnmcQIGoC64ZfyS7LA"
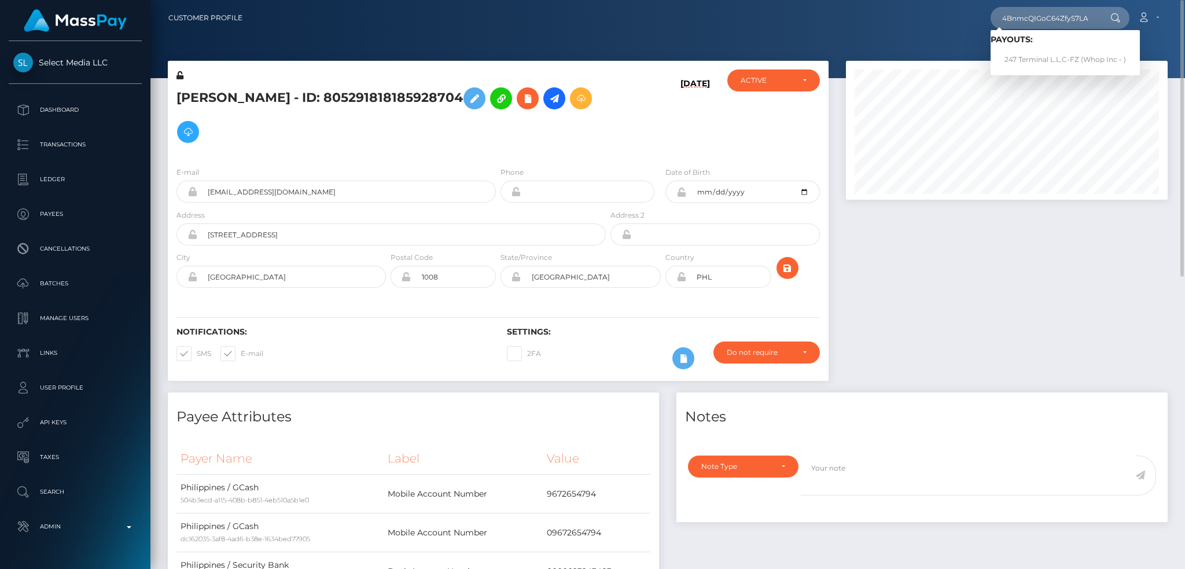
scroll to position [0, 0]
click at [1008, 61] on link "247 Terminal L.L.C-FZ (Whop Inc - )" at bounding box center [1065, 59] width 149 height 21
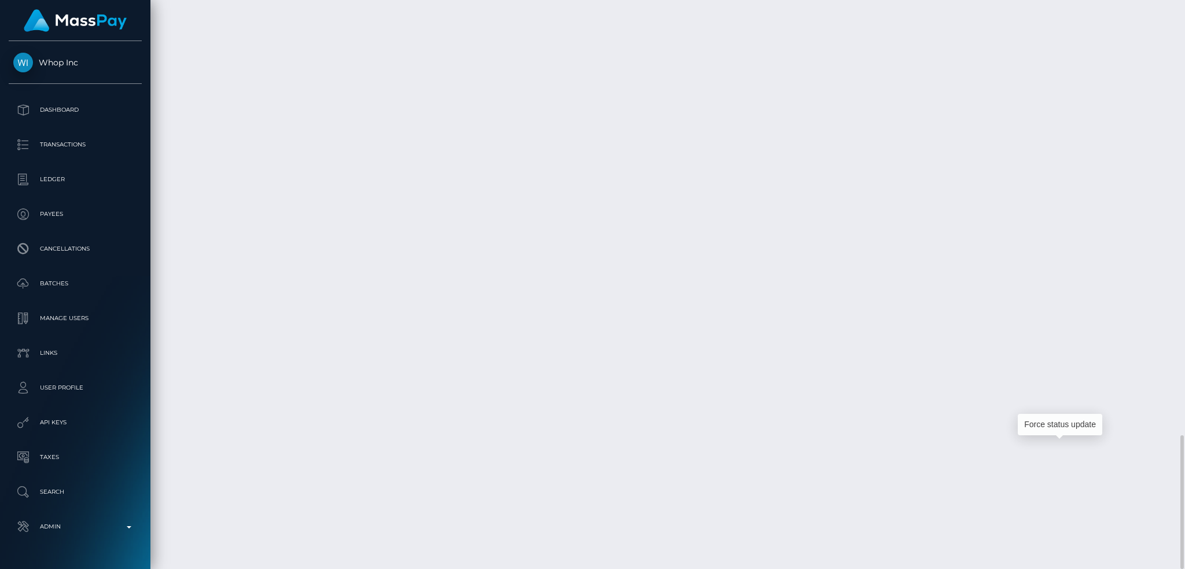
scroll to position [139, 321]
drag, startPoint x: 1055, startPoint y: 449, endPoint x: 554, endPoint y: 449, distance: 500.6
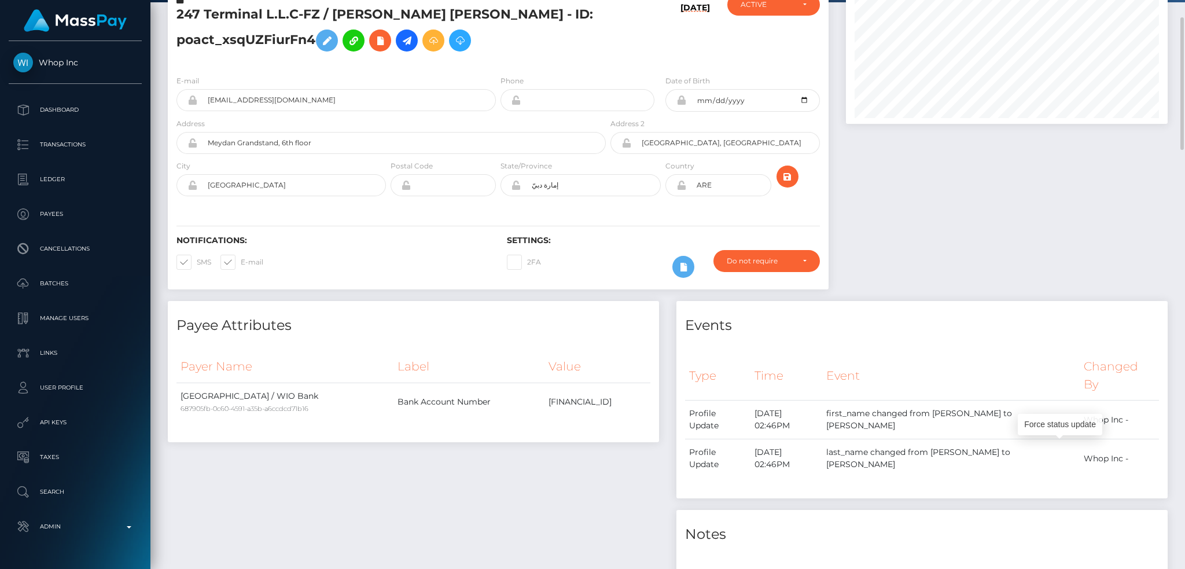
scroll to position [0, 0]
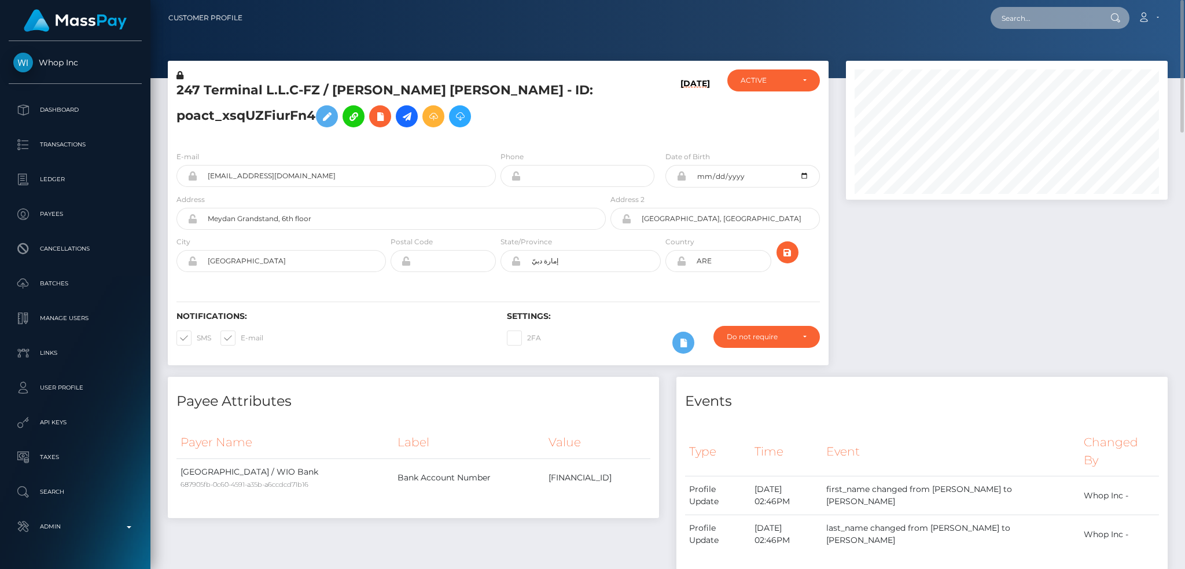
click at [1023, 14] on input "text" at bounding box center [1045, 18] width 109 height 22
paste input "68bbad1a-8a15-11f0-8023-0266f44cc279"
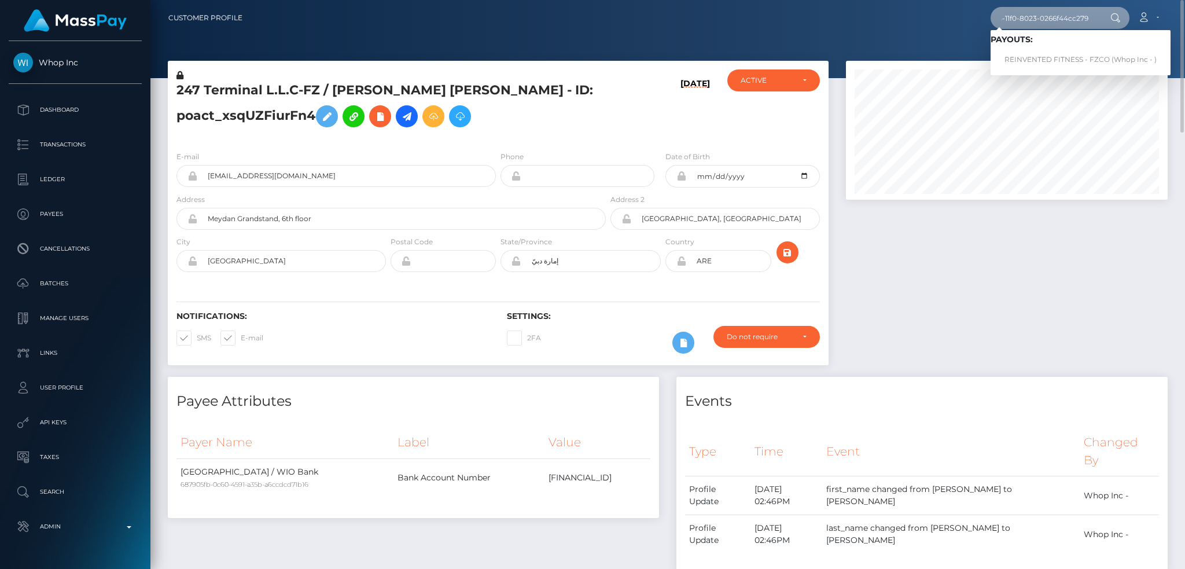
type input "68bbad1a-8a15-11f0-8023-0266f44cc279"
click at [1051, 56] on link "REINVENTED FITNESS - FZCO (Whop Inc - )" at bounding box center [1081, 59] width 180 height 21
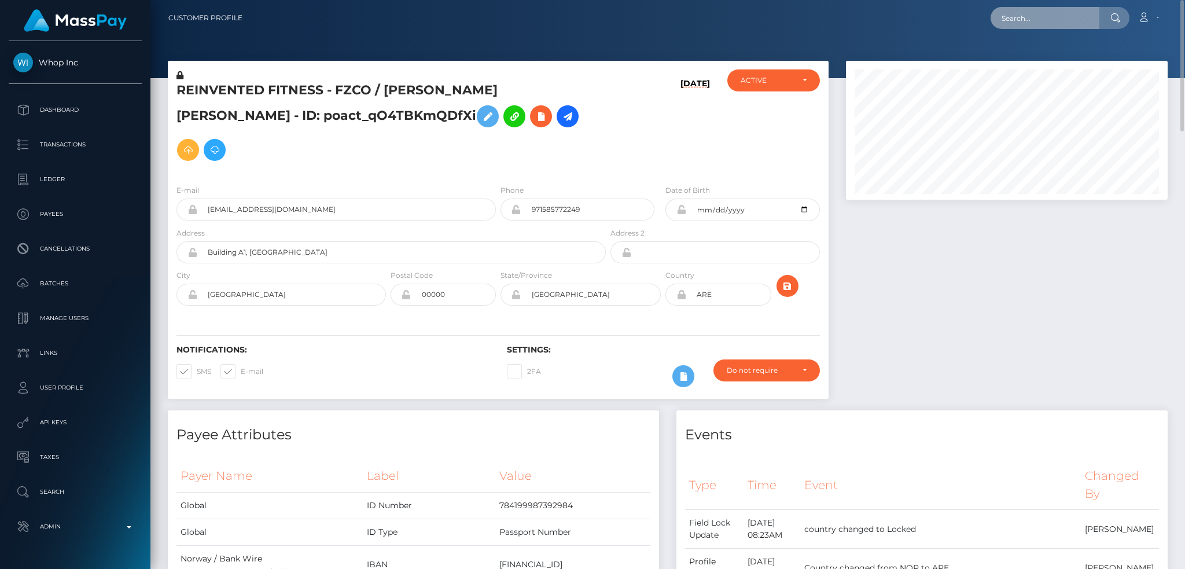
click at [1067, 12] on input "text" at bounding box center [1045, 18] width 109 height 22
paste input "MSP4da780eeaea0fe1"
type input "MSP4da780eeaea0fe1"
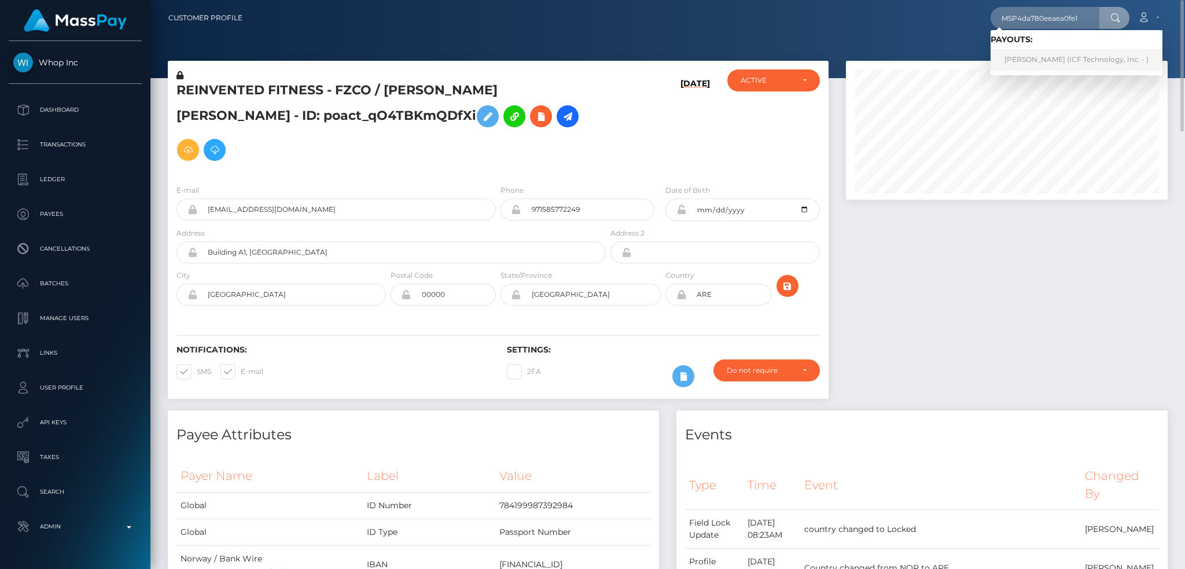
click at [1041, 59] on link "Nina Vladimirovna Ovchinnikova (ICF Technology, Inc. - )" at bounding box center [1077, 59] width 172 height 21
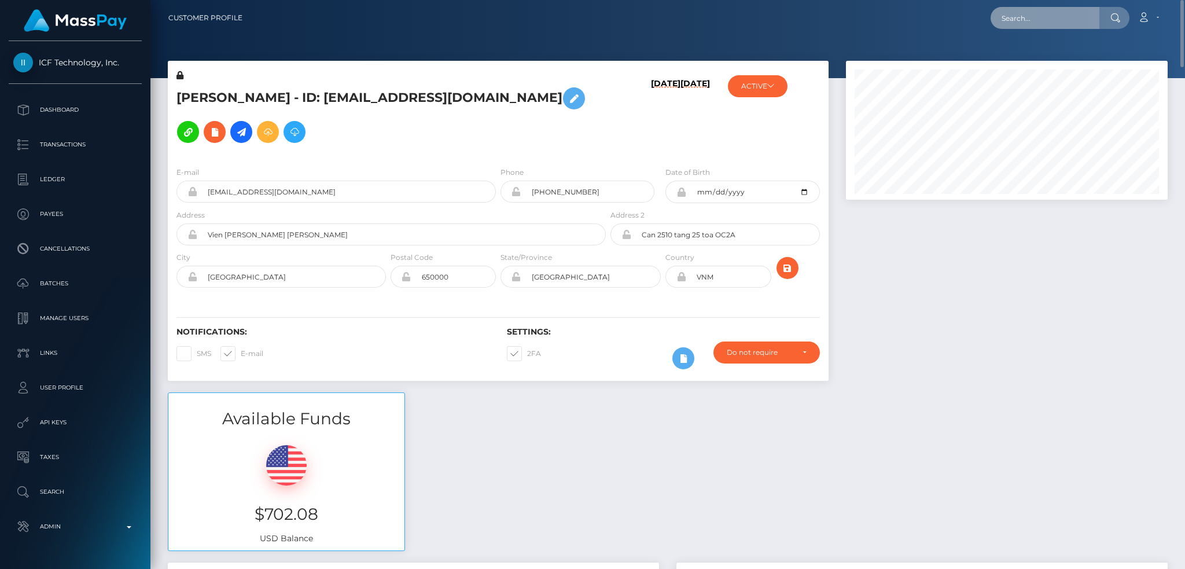
click at [1022, 26] on input "text" at bounding box center [1045, 18] width 109 height 22
paste input "MSP6387ecf244d8381"
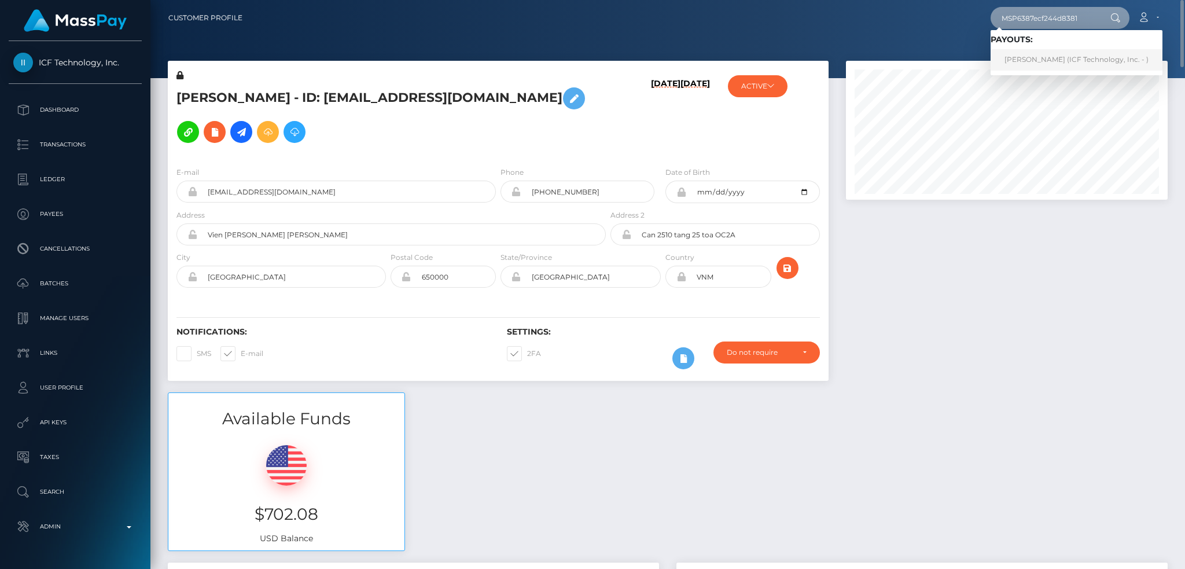
type input "MSP6387ecf244d8381"
click at [1030, 58] on link "Millienia Binti Mohd Kasihmuddin (ICF Technology, Inc. - )" at bounding box center [1077, 59] width 172 height 21
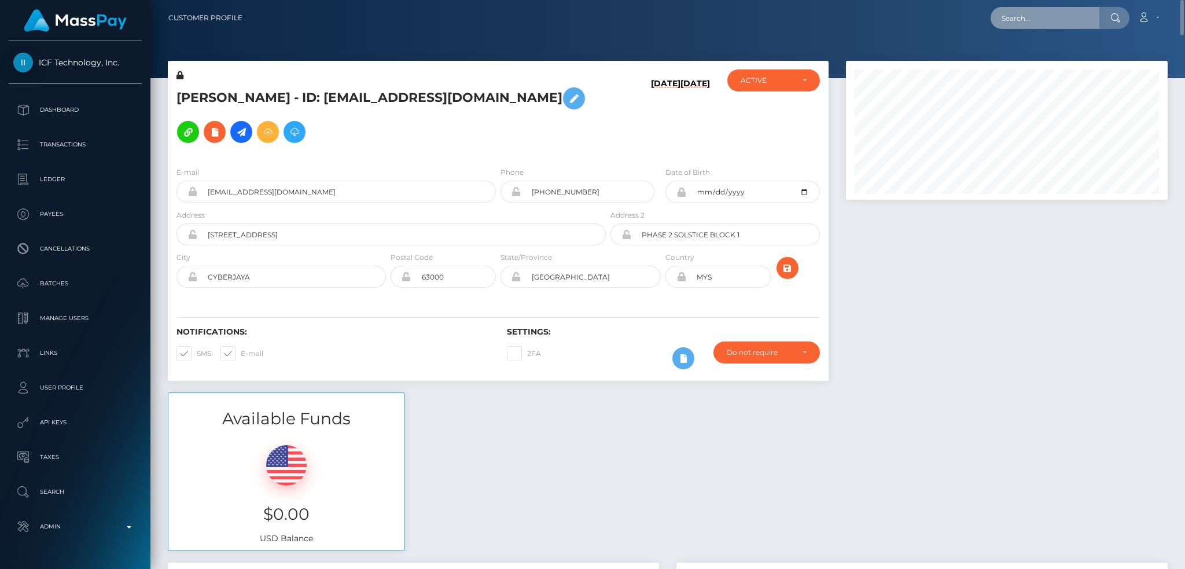
click at [1005, 20] on input "text" at bounding box center [1045, 18] width 109 height 22
paste input "MSP81ae1d696a180b3"
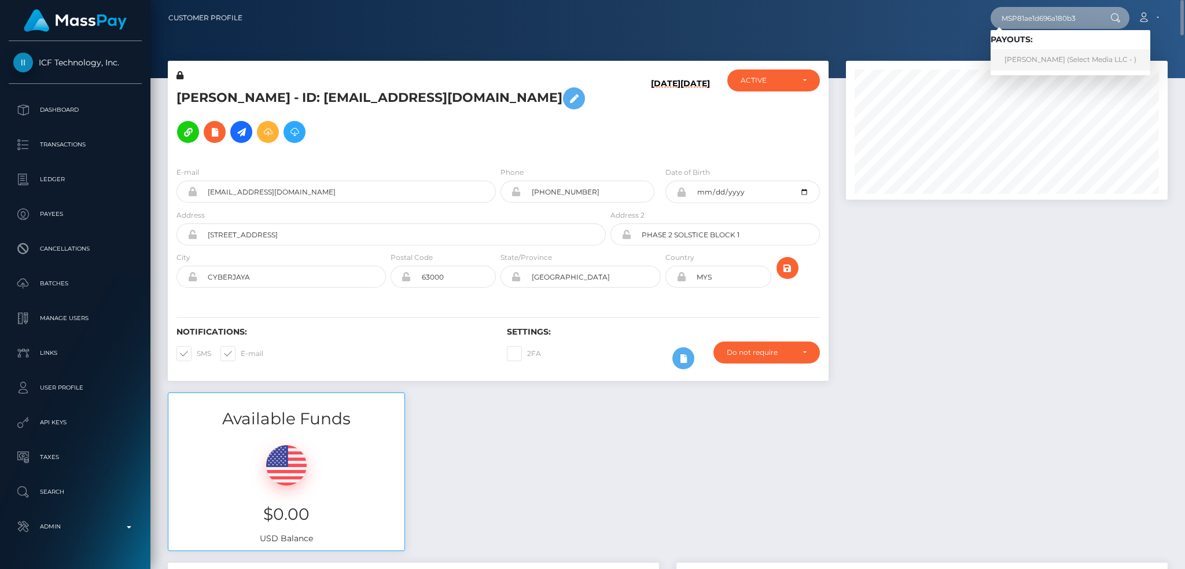
type input "MSP81ae1d696a180b3"
click at [1027, 61] on link "WAN CHENG JIN (Select Media LLC - )" at bounding box center [1071, 59] width 160 height 21
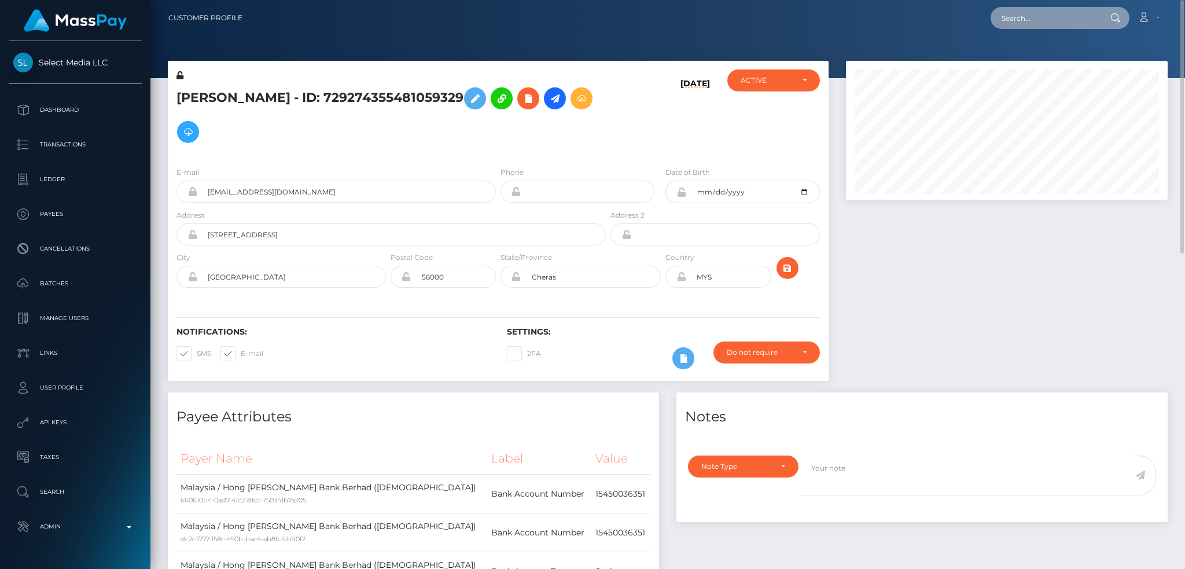
click at [1013, 8] on input "text" at bounding box center [1045, 18] width 109 height 22
paste input "pout_3pZm5XPKtyilP"
type input "pout_3pZm5XPKtyilP"
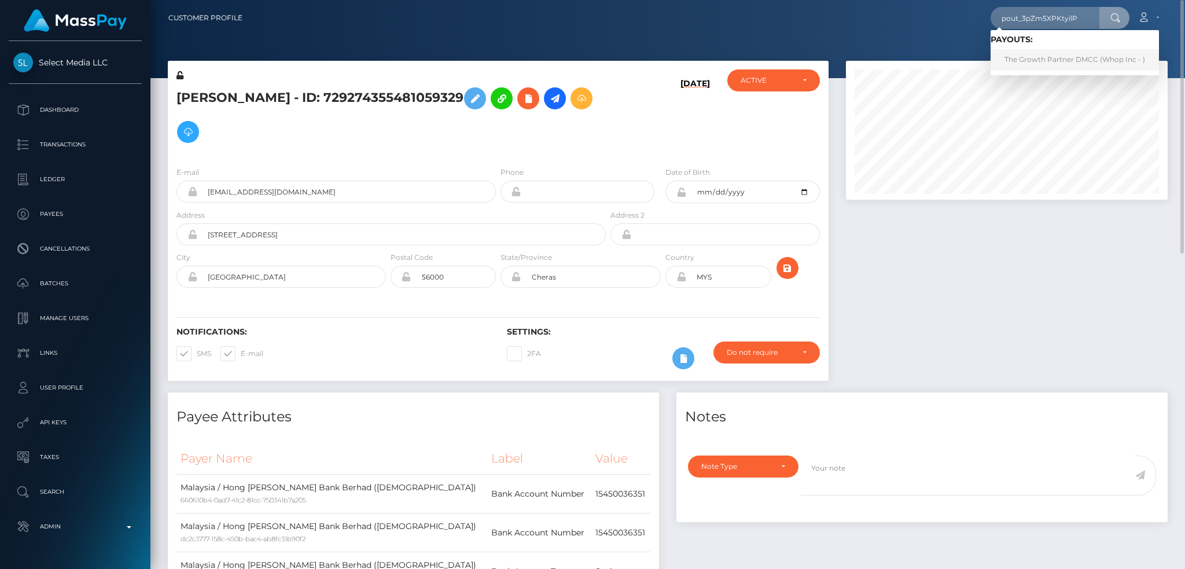
click at [1037, 58] on link "The Growth Partner DMCC (Whop Inc - )" at bounding box center [1075, 59] width 168 height 21
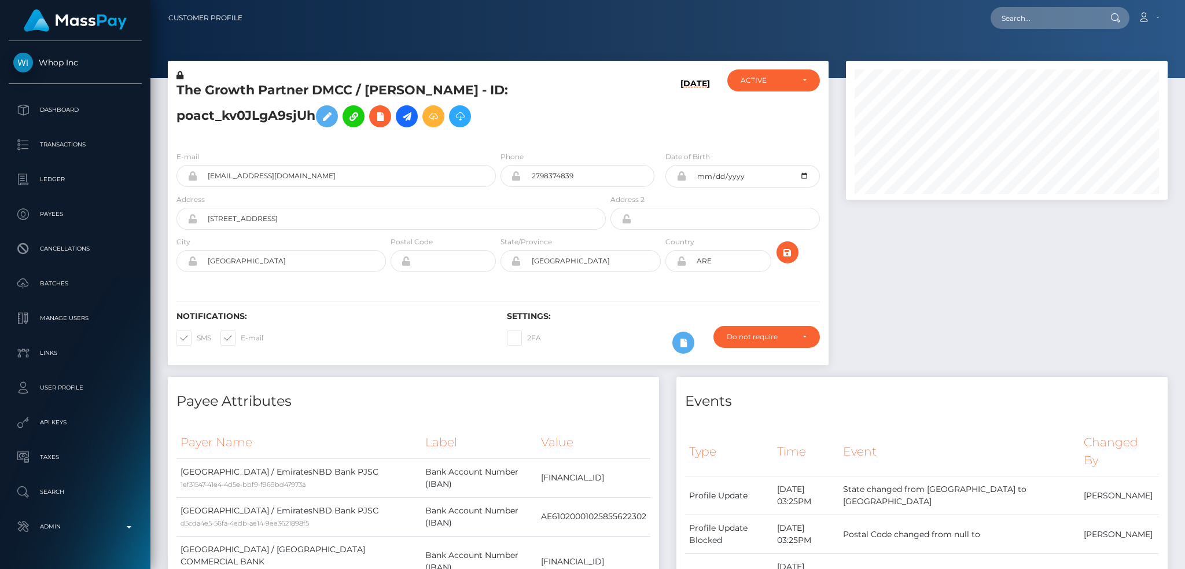
scroll to position [139, 321]
